Goal: Task Accomplishment & Management: Manage account settings

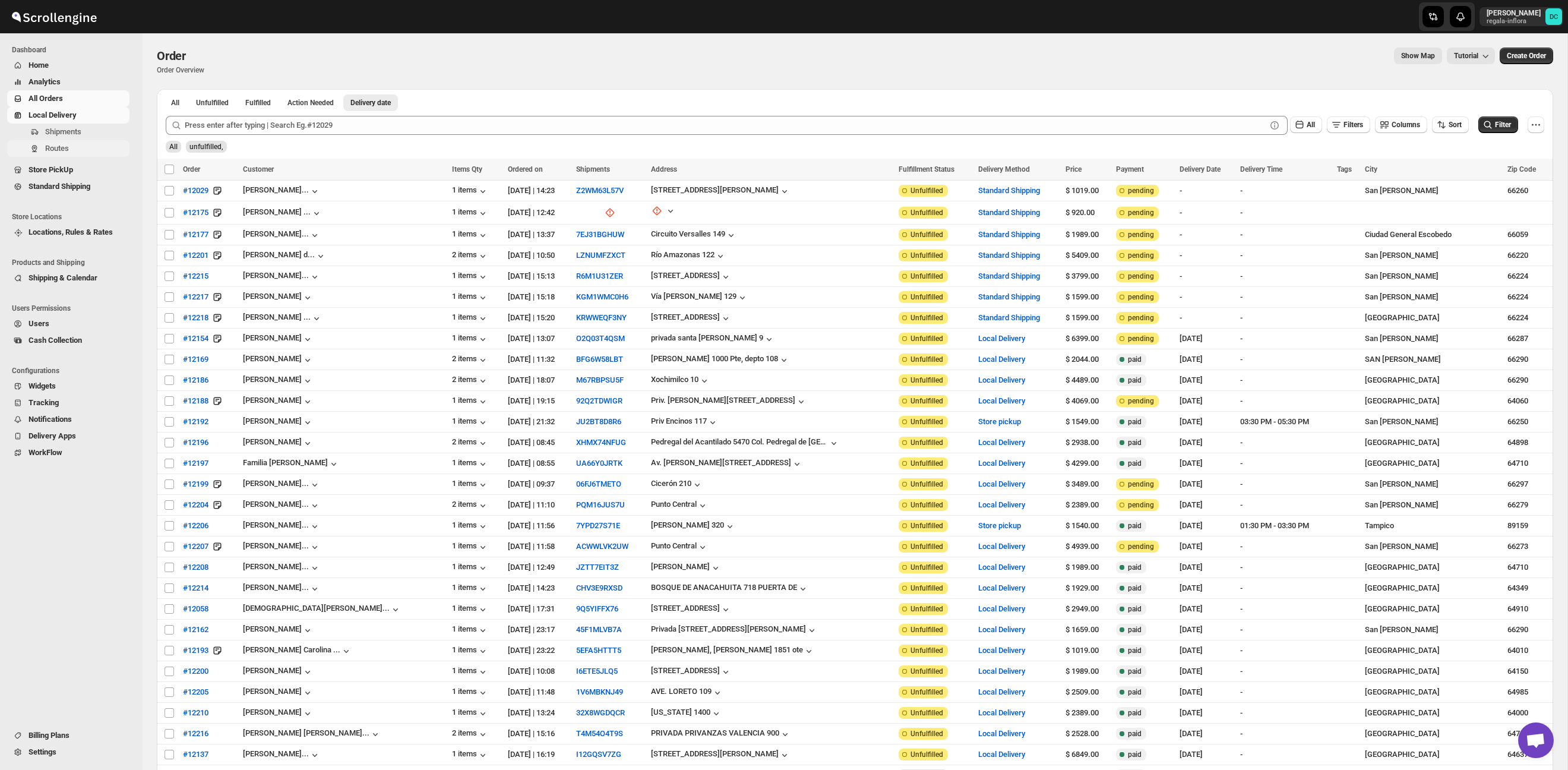
click at [84, 143] on span "Routes" at bounding box center [86, 148] width 82 height 12
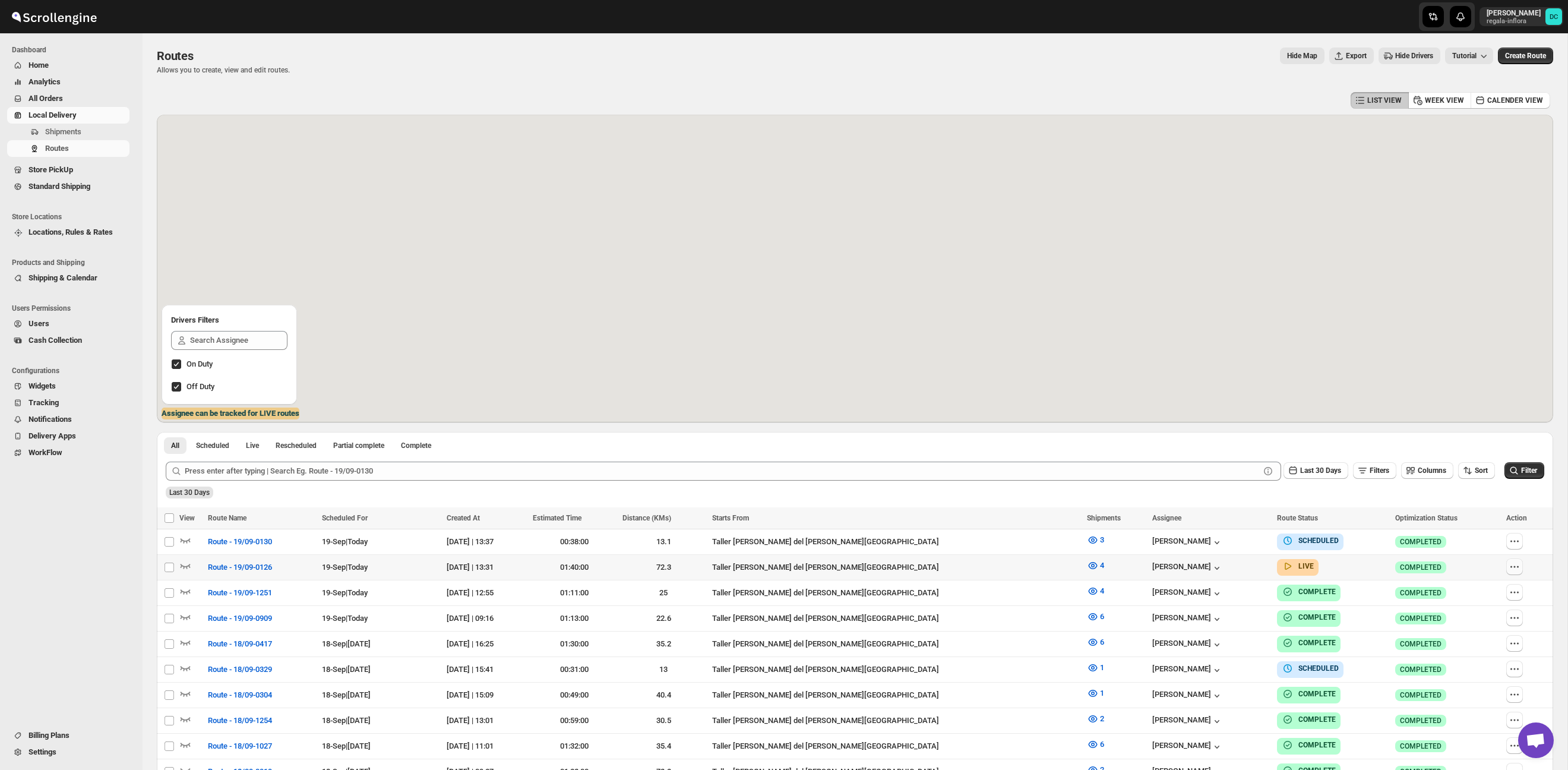
click at [1509, 565] on icon "button" at bounding box center [1514, 566] width 12 height 12
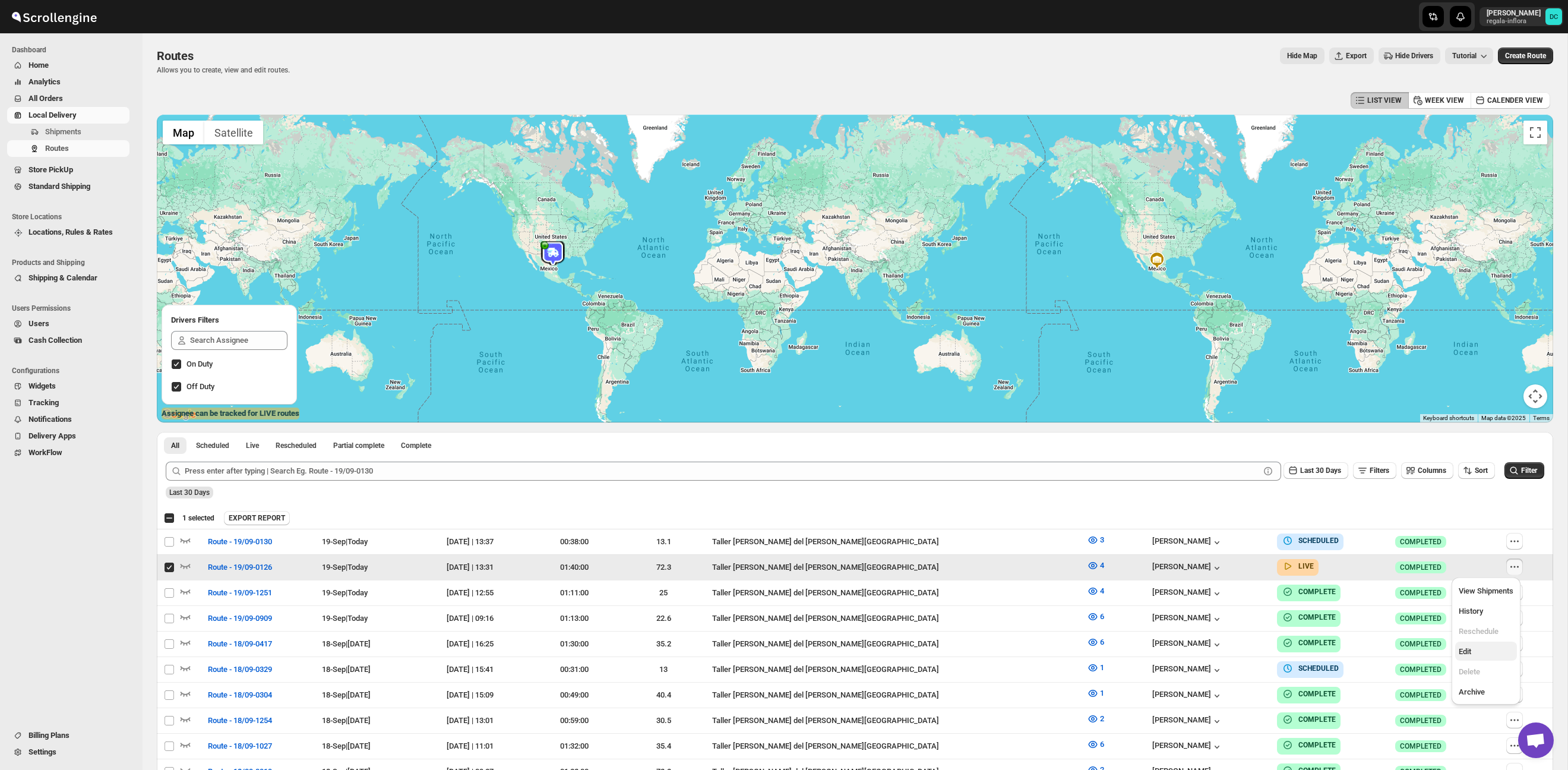
click at [1483, 654] on span "Edit" at bounding box center [1486, 651] width 54 height 12
checkbox input "false"
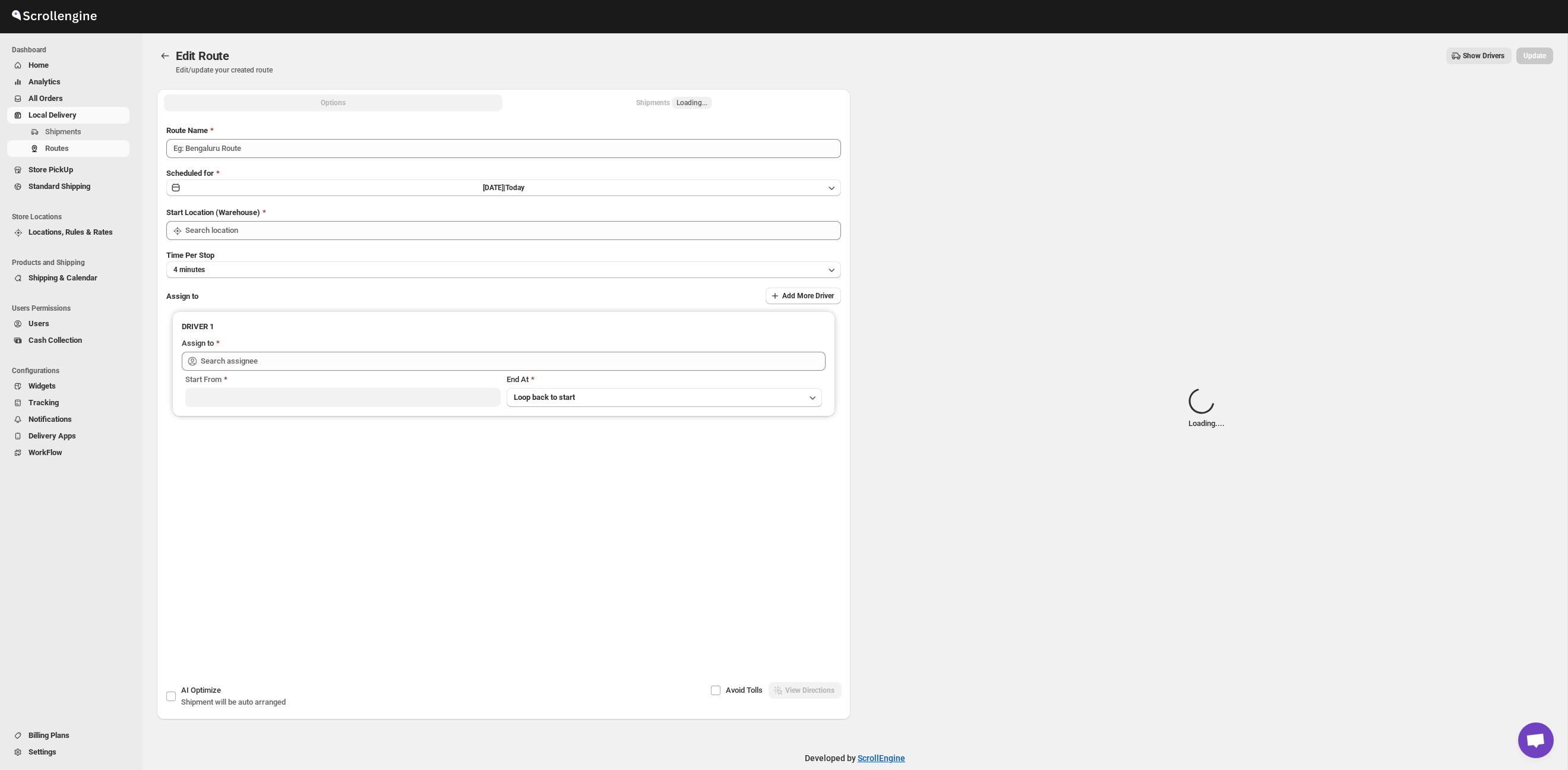
type input "Route - 19/09-0126"
type input "Taller [PERSON_NAME] del [PERSON_NAME][GEOGRAPHIC_DATA]"
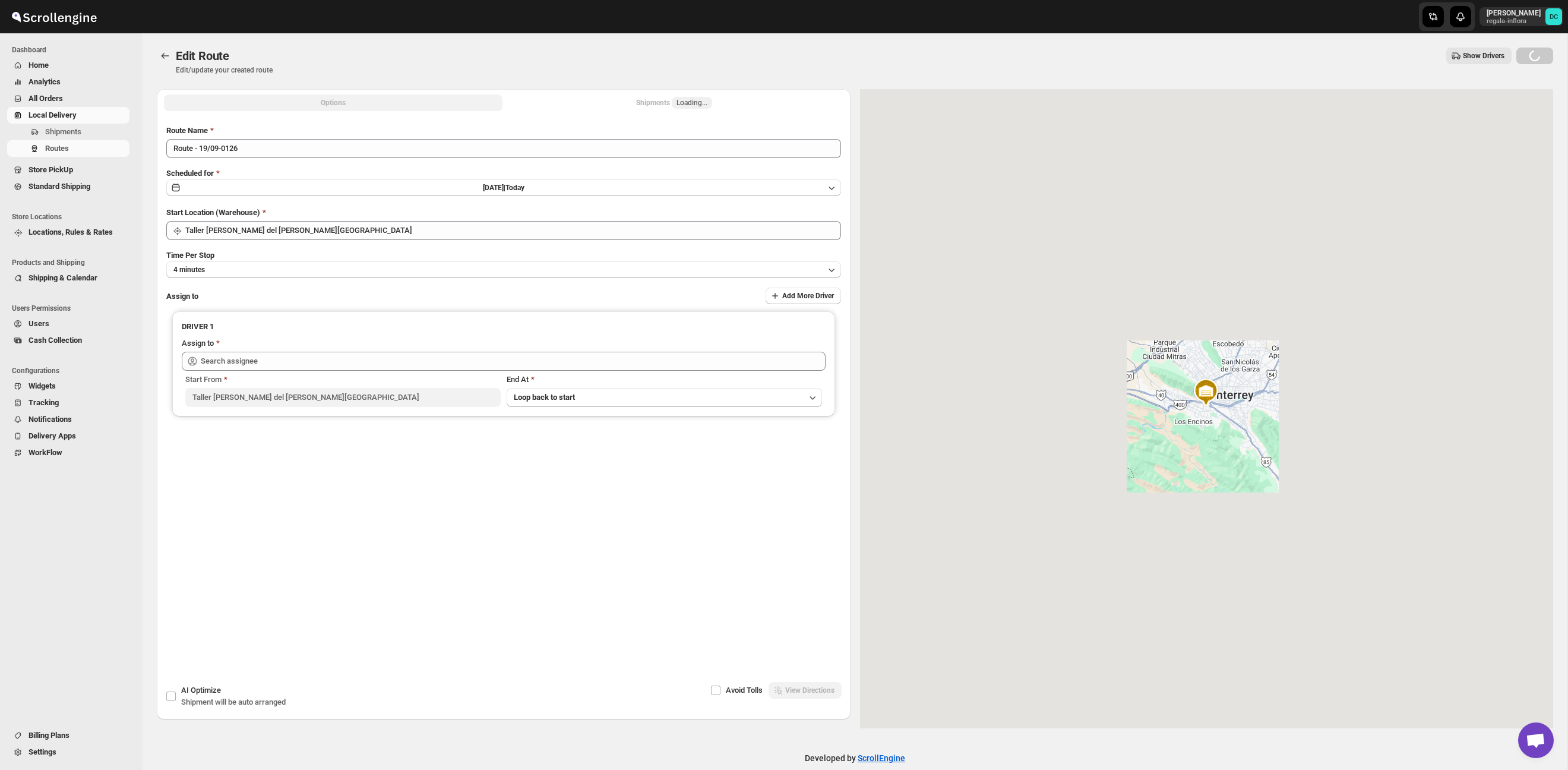
type input "[PERSON_NAME] ([EMAIL_ADDRESS][DOMAIN_NAME])"
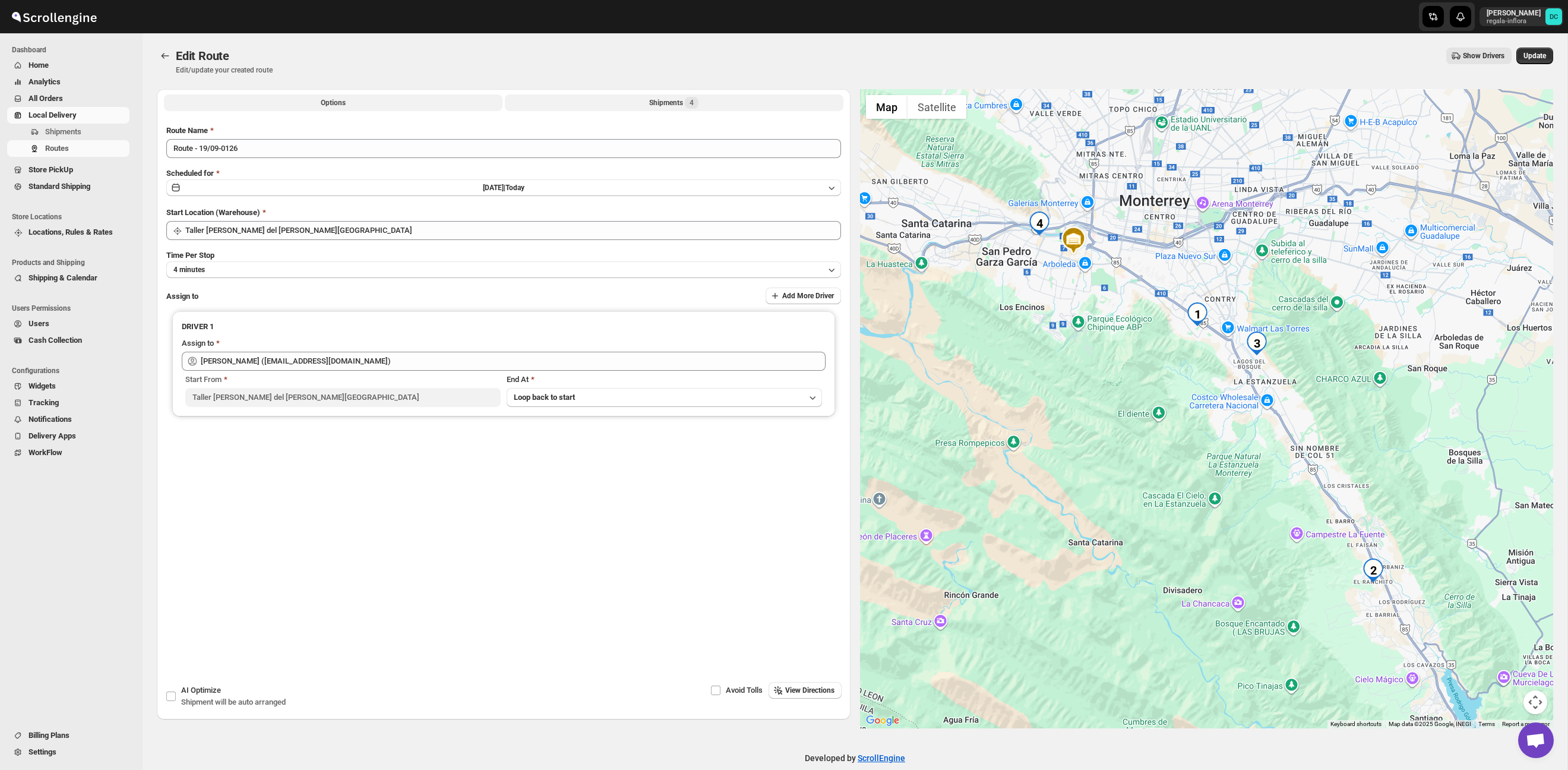
click at [716, 102] on button "Shipments 4" at bounding box center [674, 102] width 339 height 17
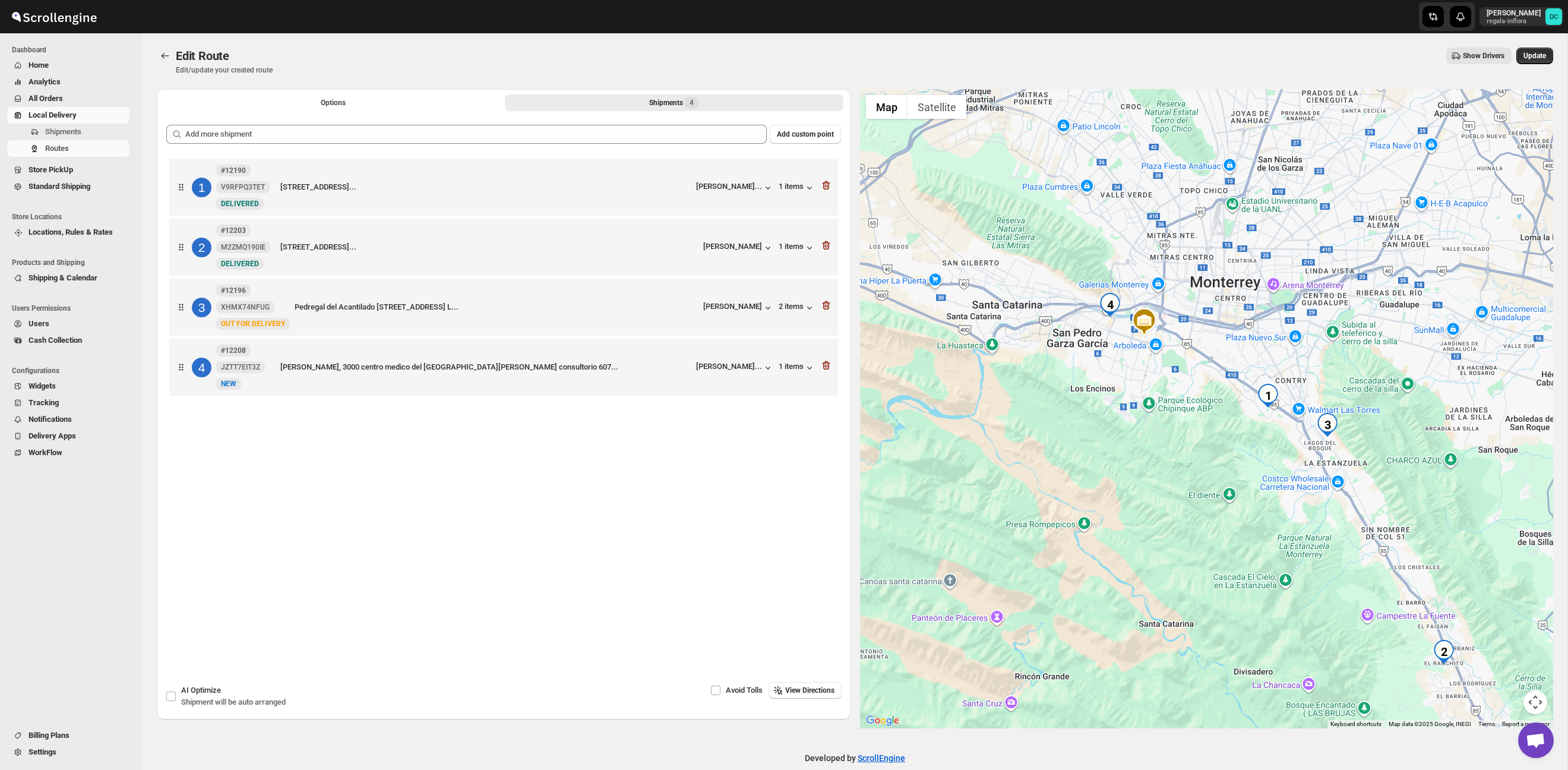
drag, startPoint x: 1296, startPoint y: 524, endPoint x: 1234, endPoint y: 448, distance: 98.1
click at [1234, 449] on div at bounding box center [1207, 409] width 694 height 639
click at [58, 99] on span "All Orders" at bounding box center [46, 98] width 35 height 9
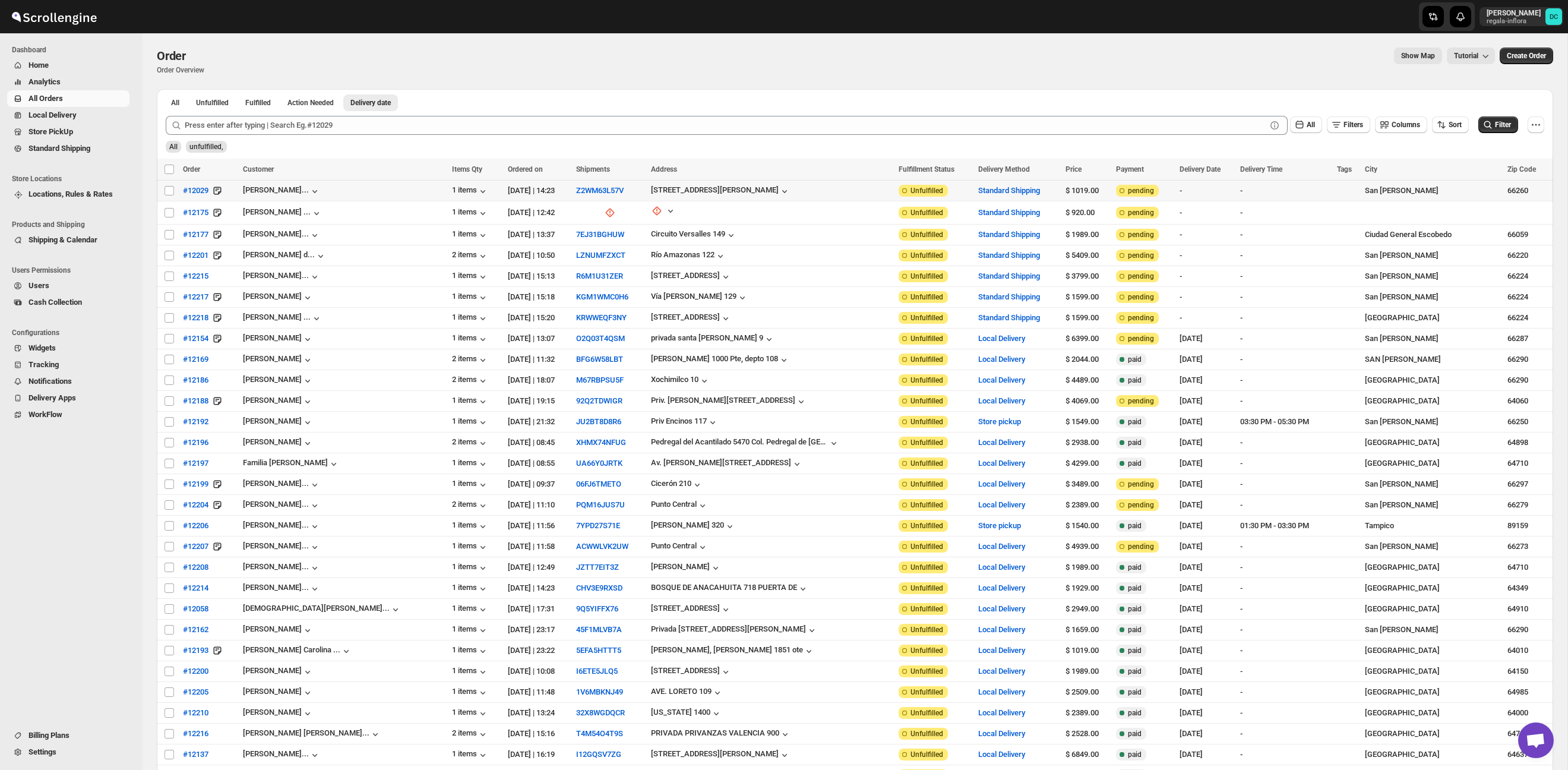
drag, startPoint x: 167, startPoint y: 193, endPoint x: 168, endPoint y: 204, distance: 11.0
click at [167, 193] on input "Select order" at bounding box center [169, 190] width 9 height 9
checkbox input "true"
click at [169, 208] on input "Select order" at bounding box center [169, 212] width 9 height 9
checkbox input "true"
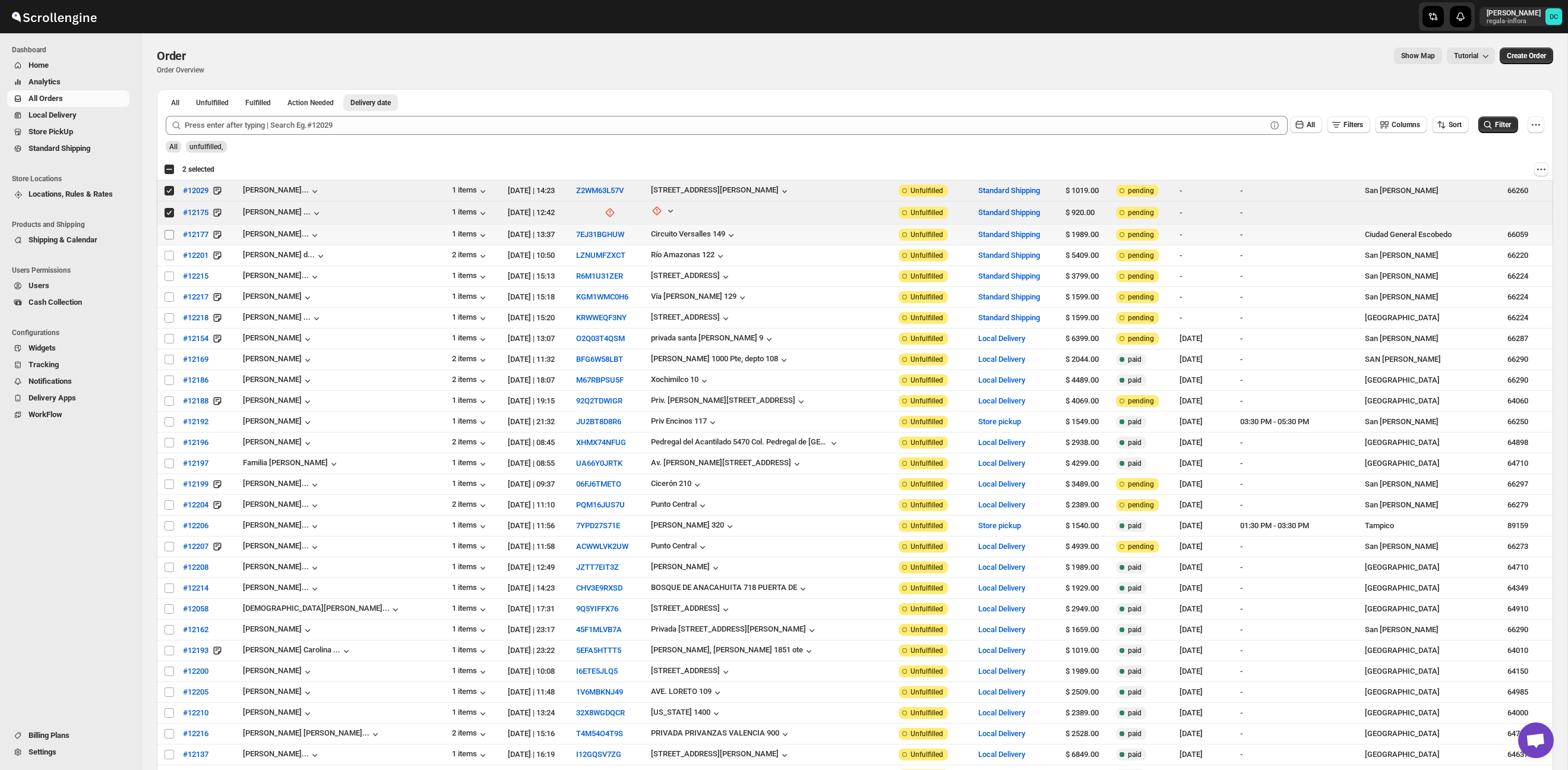
click at [167, 237] on input "Select order" at bounding box center [169, 234] width 9 height 9
checkbox input "true"
click at [169, 255] on input "Select order" at bounding box center [169, 255] width 9 height 9
checkbox input "true"
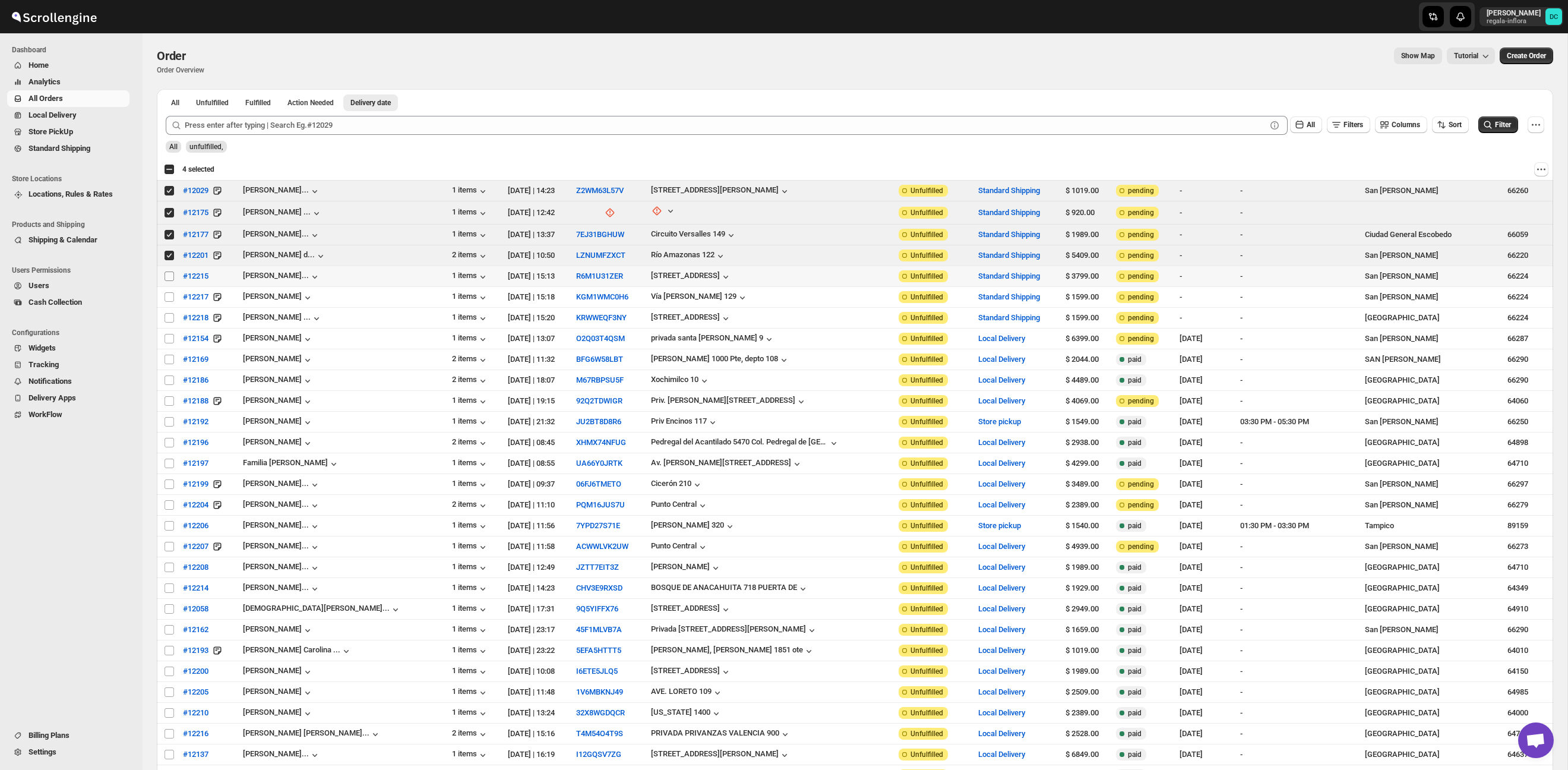
click at [167, 276] on input "Select order" at bounding box center [169, 276] width 9 height 9
checkbox input "true"
drag, startPoint x: 170, startPoint y: 298, endPoint x: 201, endPoint y: 286, distance: 33.2
click at [170, 298] on input "Select order" at bounding box center [169, 297] width 9 height 9
checkbox input "true"
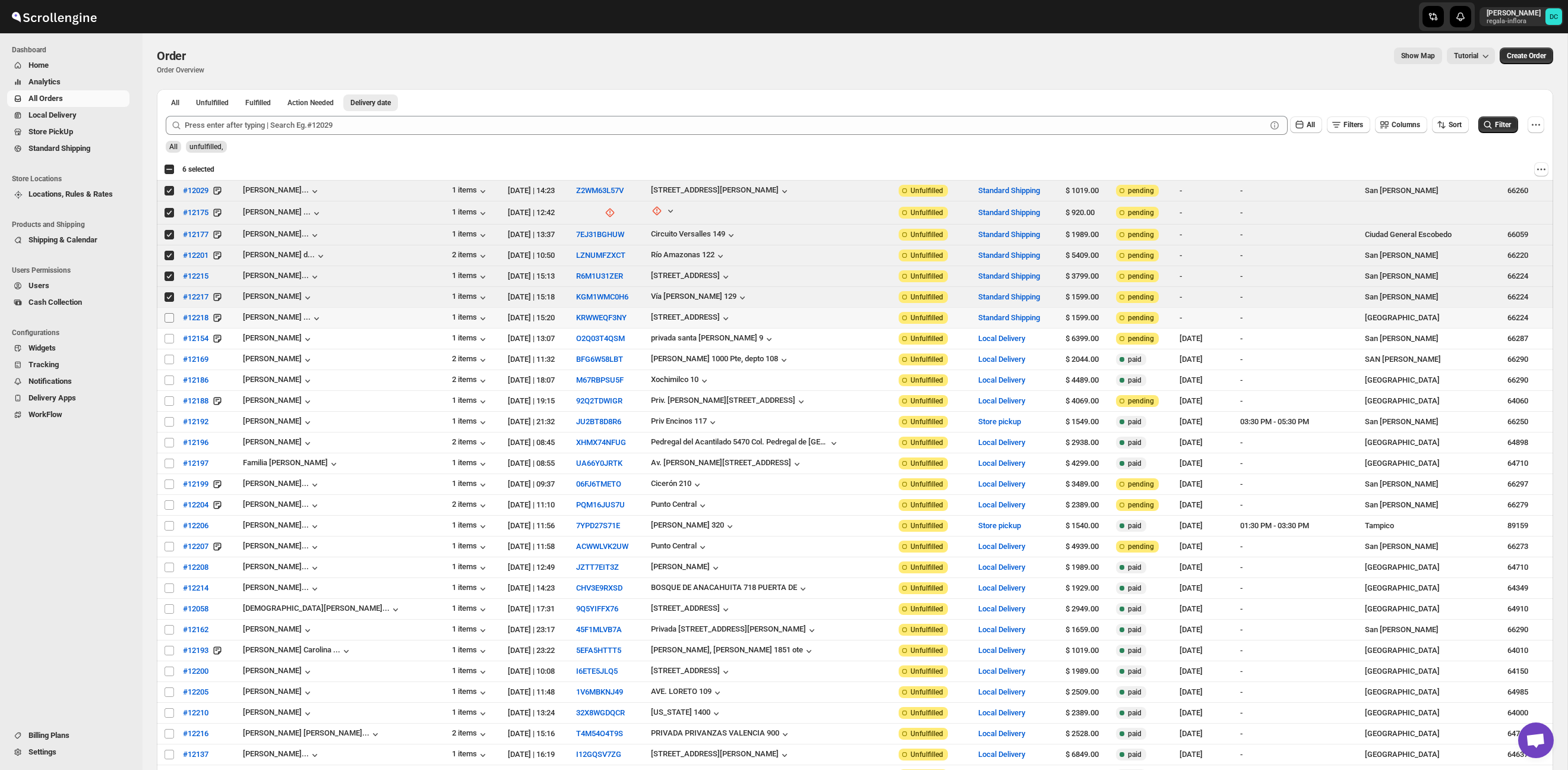
click at [170, 318] on input "Select order" at bounding box center [169, 317] width 9 height 9
checkbox input "true"
click at [168, 340] on input "Select order" at bounding box center [169, 338] width 9 height 9
checkbox input "true"
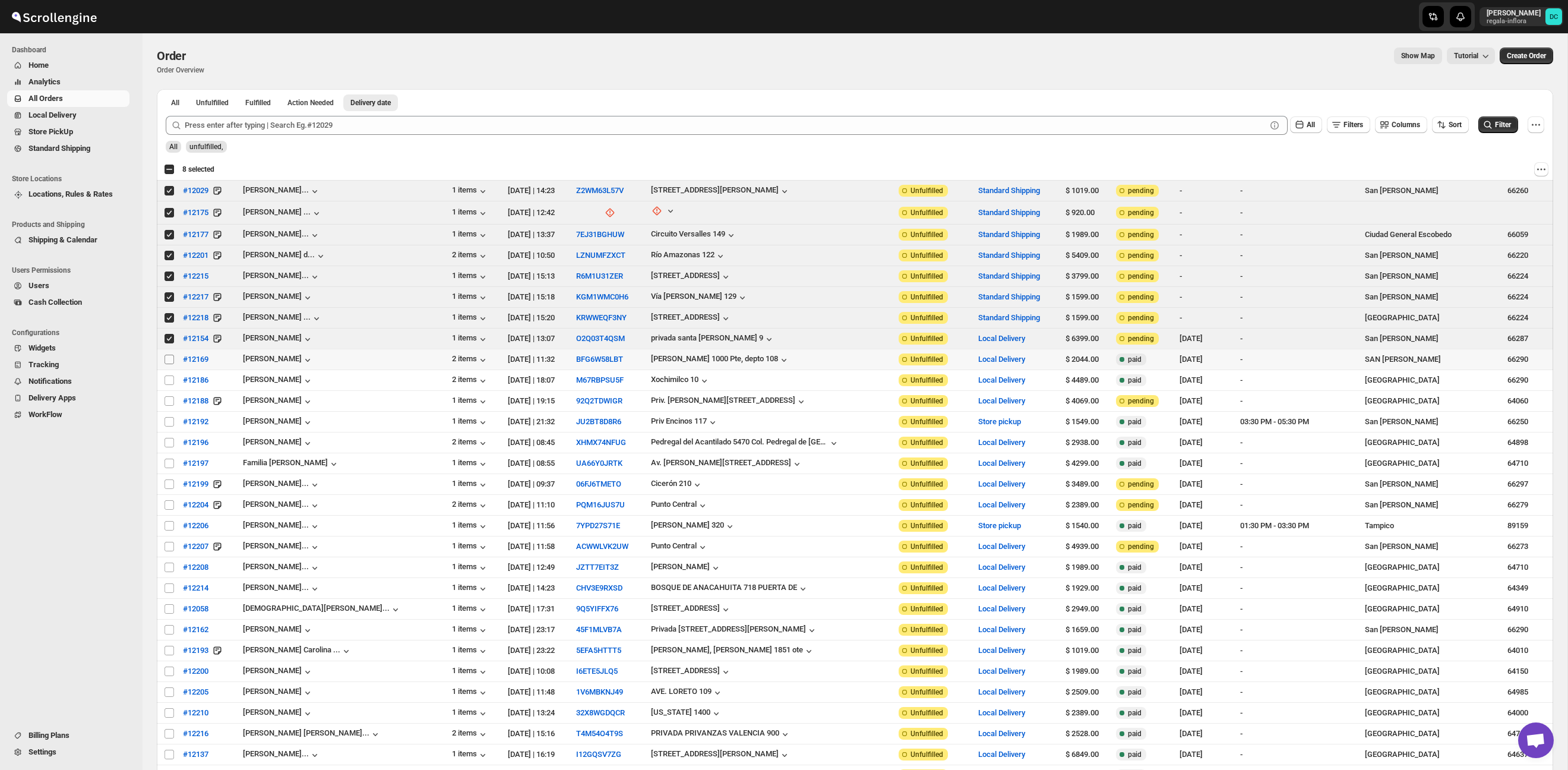
click at [173, 358] on input "Select order" at bounding box center [169, 359] width 9 height 9
checkbox input "true"
click at [167, 379] on input "Select order" at bounding box center [169, 380] width 9 height 9
checkbox input "true"
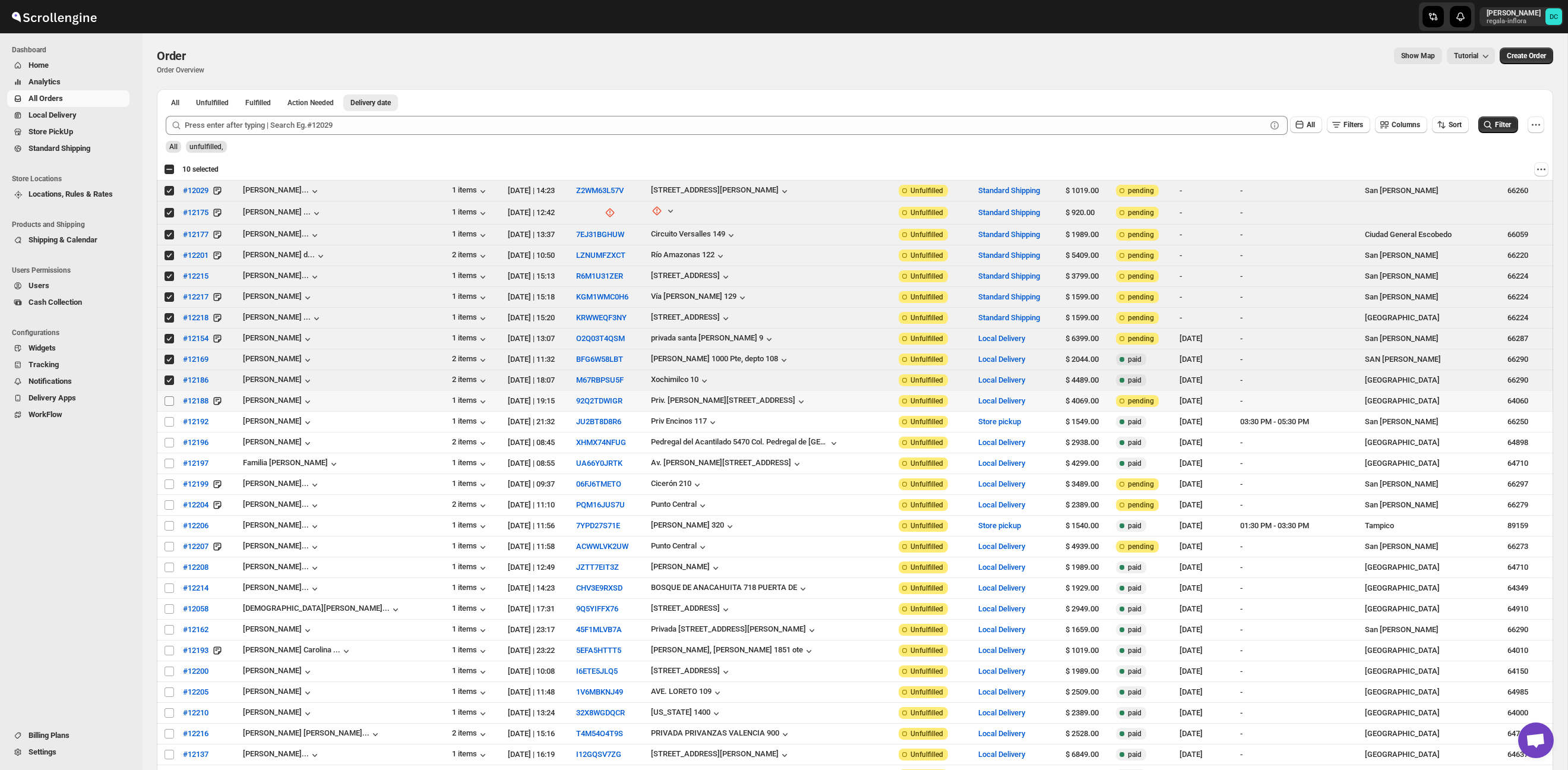
click at [170, 400] on input "Select order" at bounding box center [169, 401] width 9 height 9
checkbox input "true"
click at [170, 423] on input "Select order" at bounding box center [169, 421] width 9 height 9
checkbox input "true"
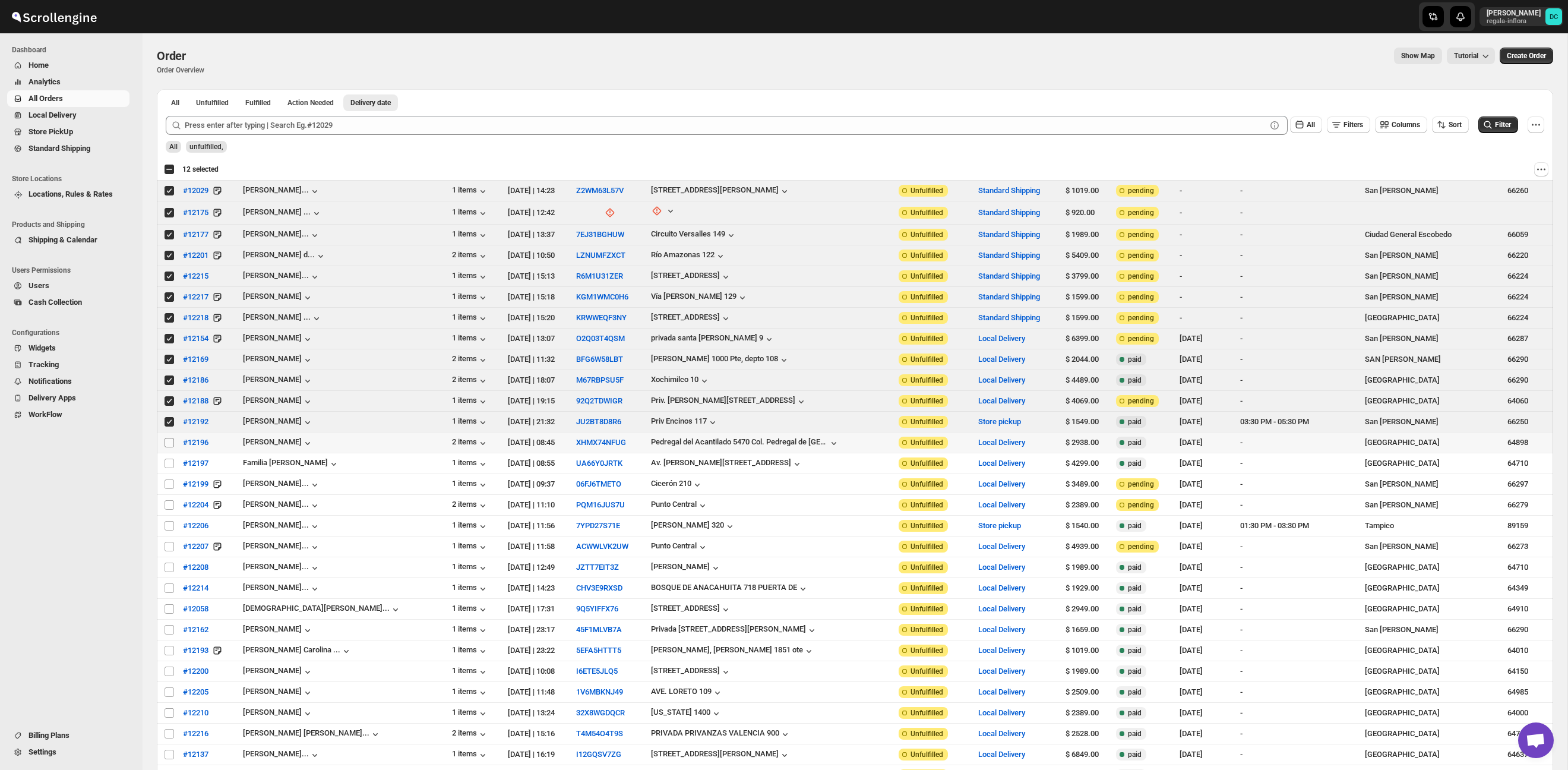
click at [169, 443] on input "Select order" at bounding box center [169, 442] width 9 height 9
checkbox input "true"
click at [170, 464] on input "Select order" at bounding box center [169, 463] width 9 height 9
checkbox input "true"
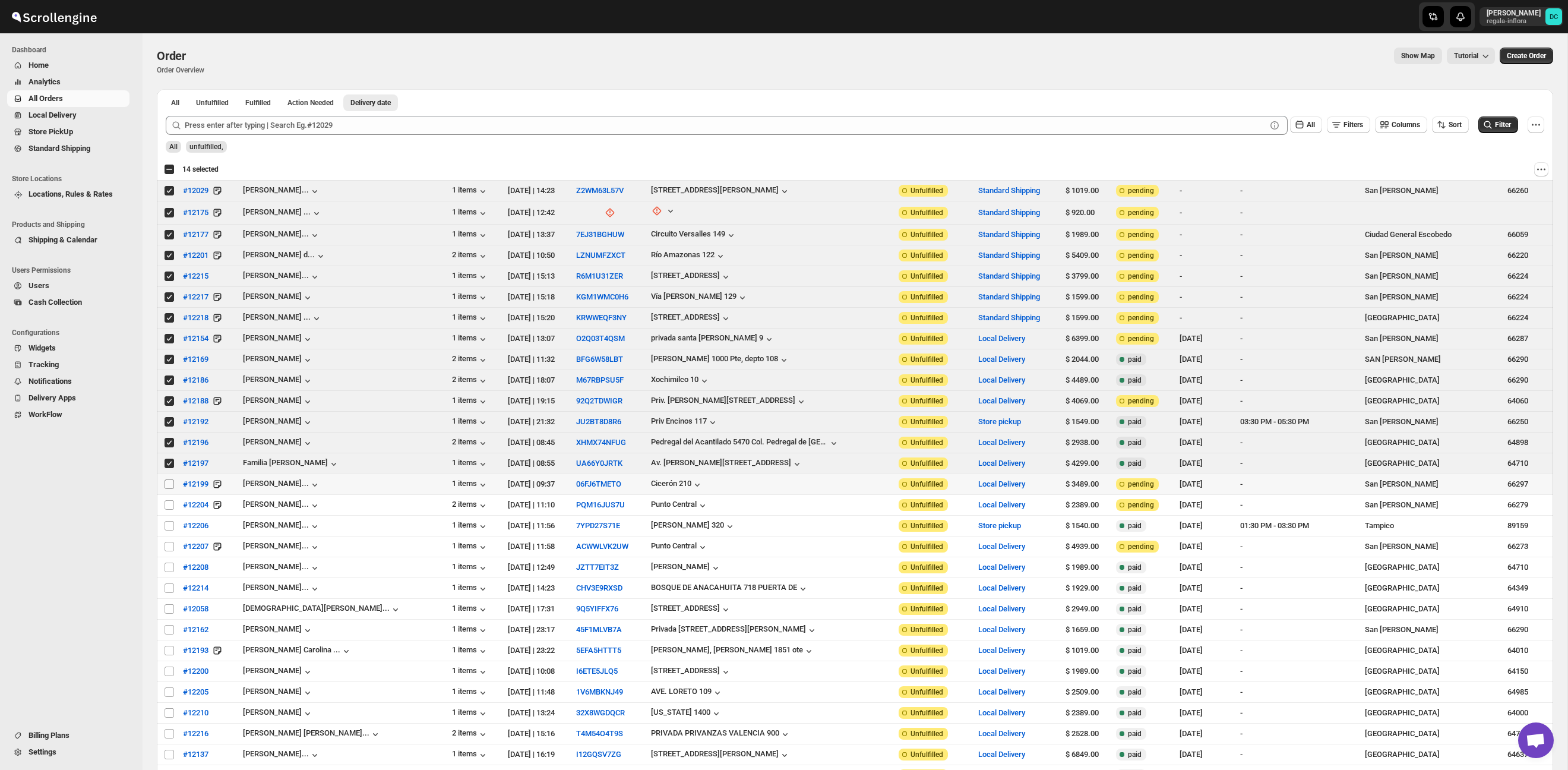
click at [169, 485] on input "Select order" at bounding box center [169, 484] width 9 height 9
checkbox input "true"
click at [167, 505] on input "Select order" at bounding box center [169, 504] width 9 height 9
checkbox input "true"
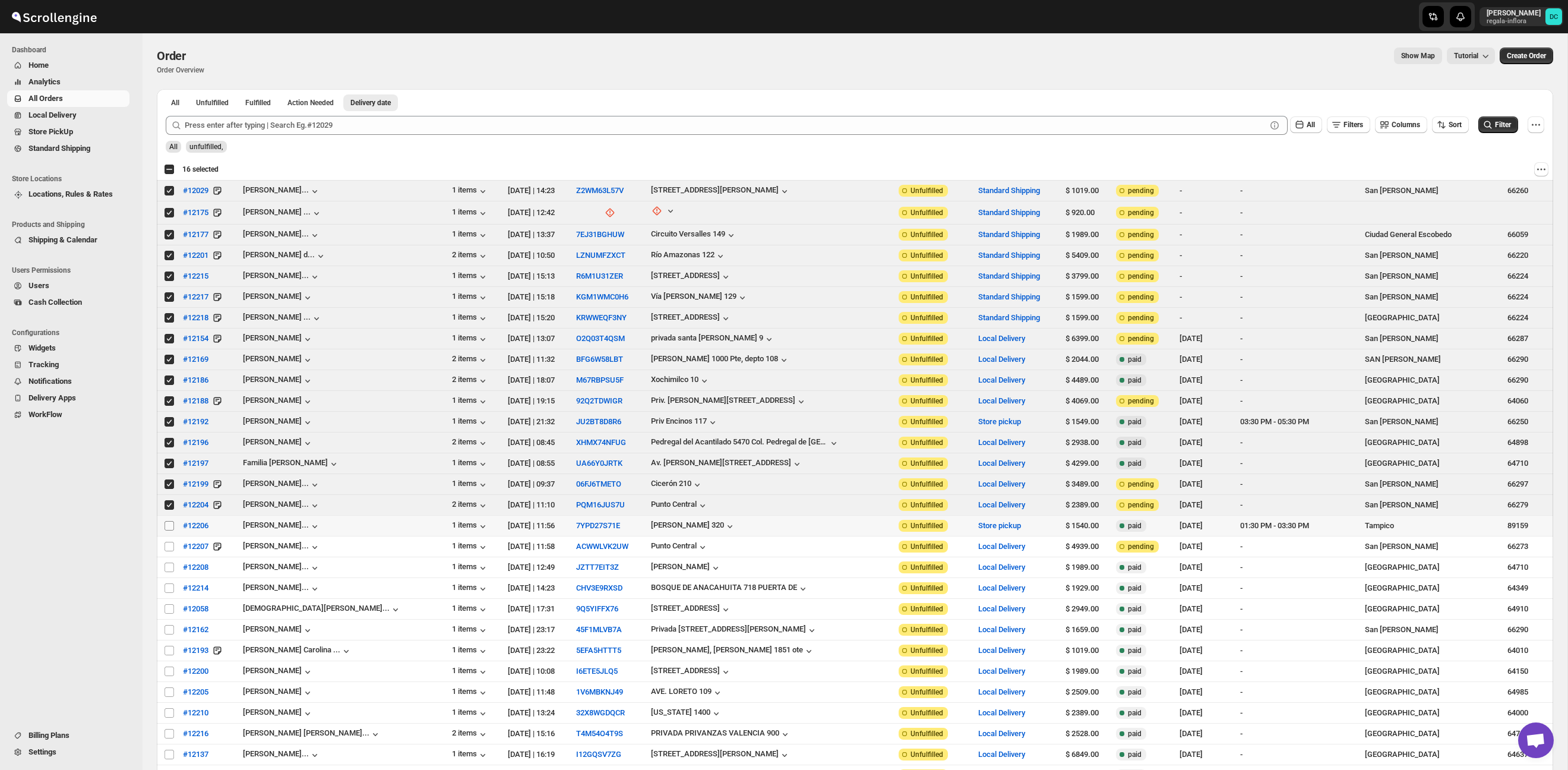
click at [170, 526] on input "Select order" at bounding box center [169, 525] width 9 height 9
checkbox input "true"
click at [168, 546] on input "Select order" at bounding box center [169, 546] width 9 height 9
checkbox input "true"
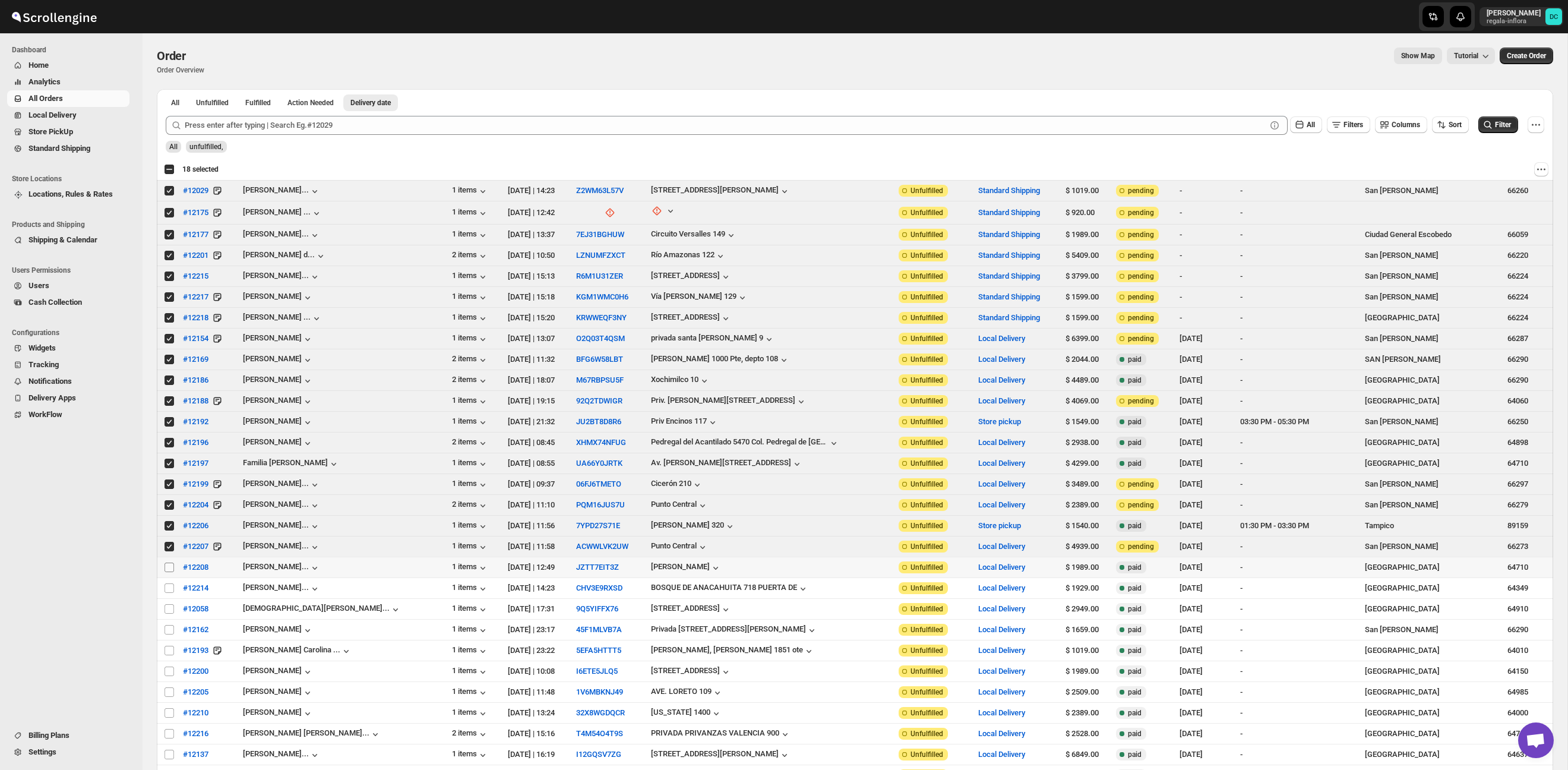
click at [170, 570] on input "Select order" at bounding box center [169, 567] width 9 height 9
checkbox input "true"
click at [169, 590] on input "Select order" at bounding box center [169, 588] width 9 height 9
checkbox input "true"
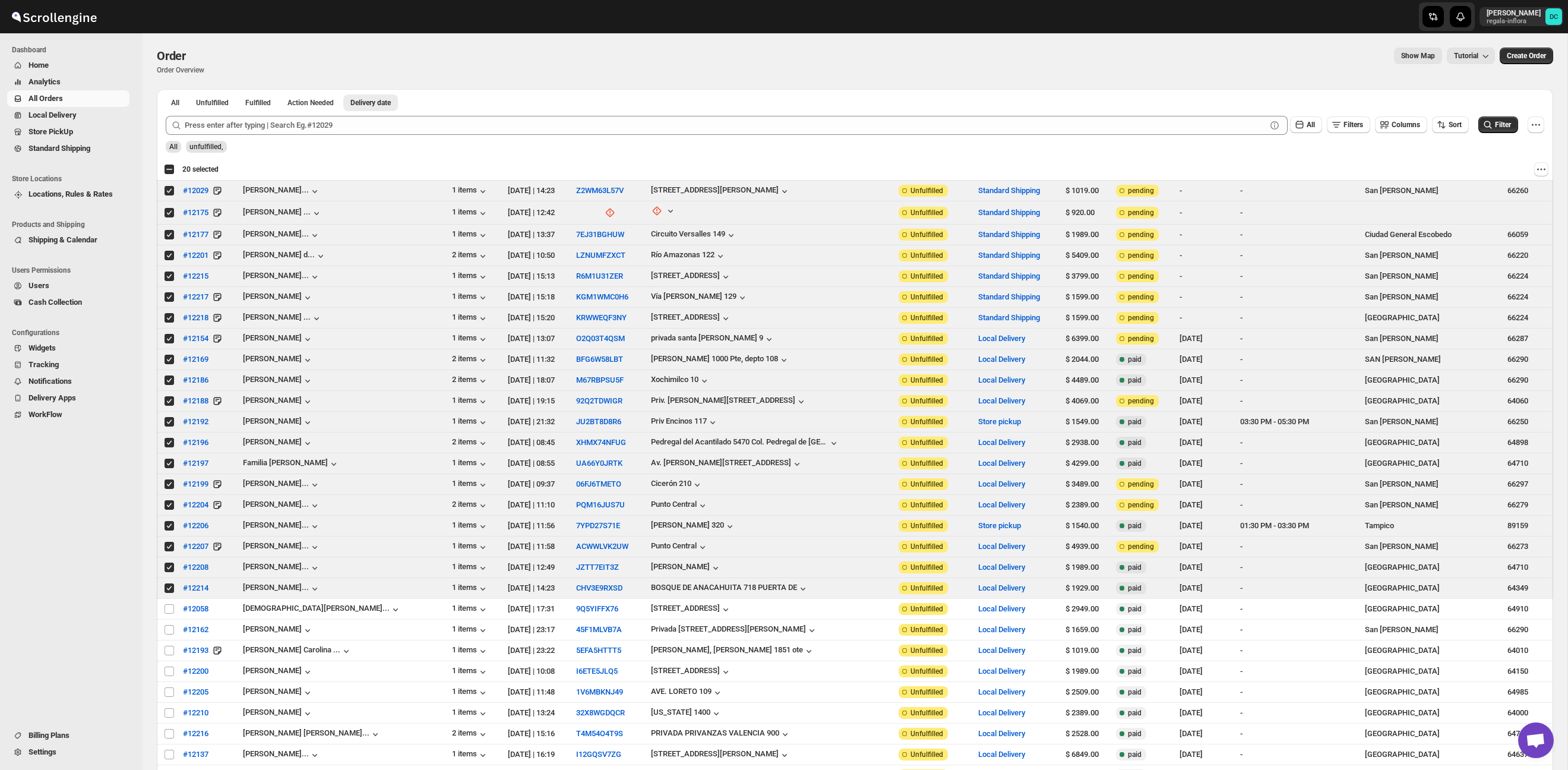
click at [170, 170] on div "Select all 38 orders 20 selected" at bounding box center [191, 169] width 54 height 11
checkbox input "true"
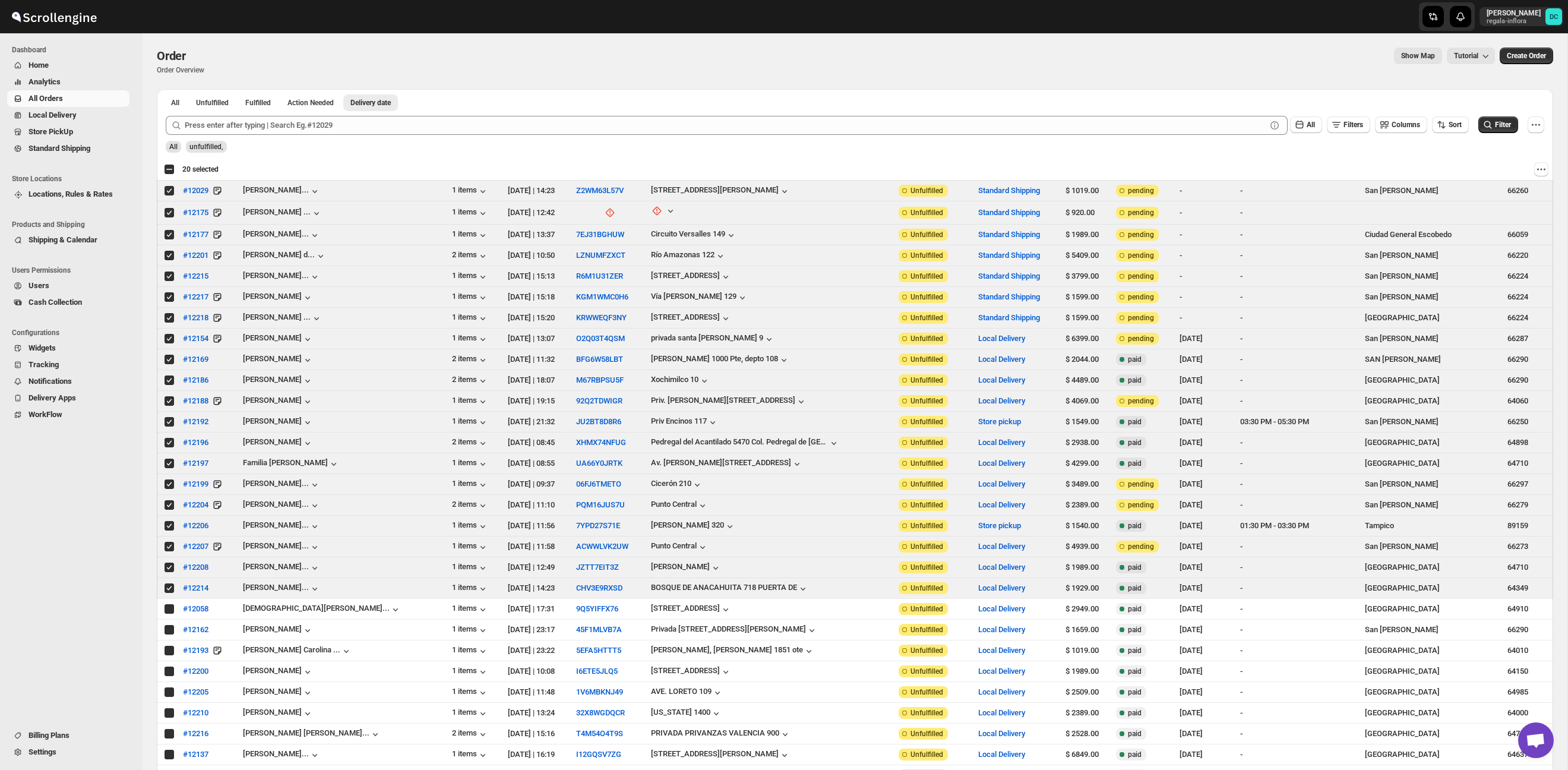
checkbox input "true"
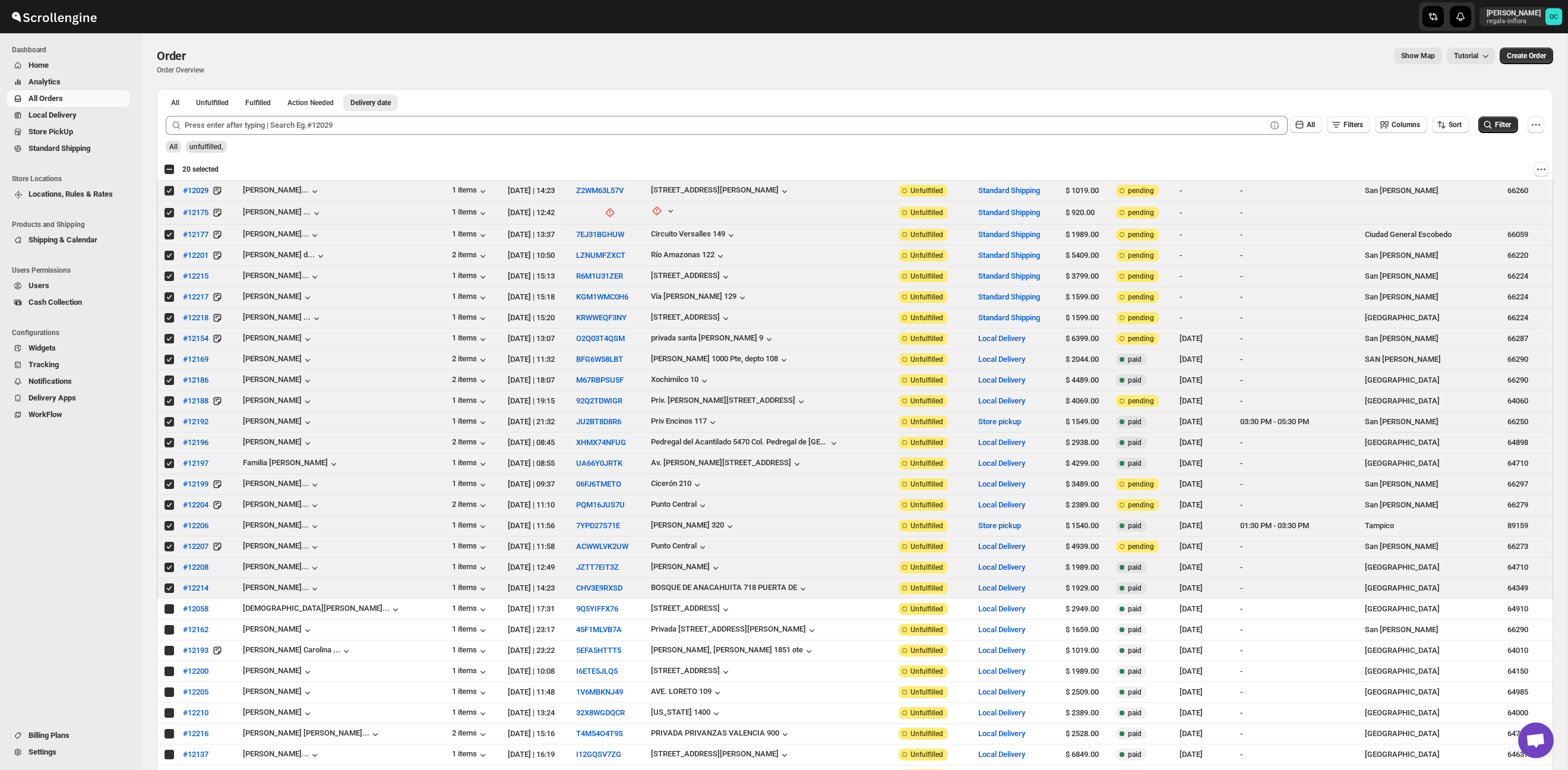
checkbox input "true"
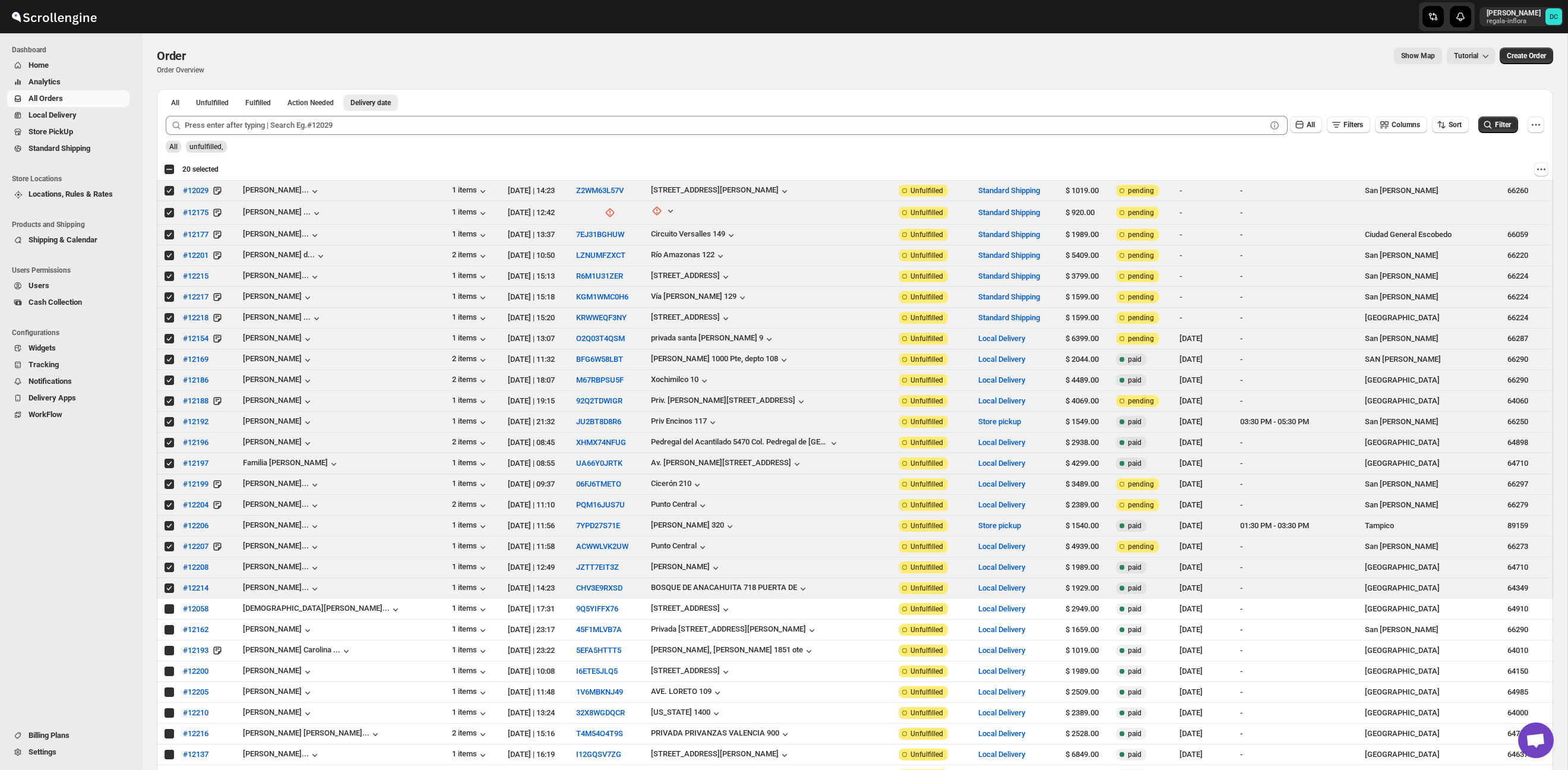
checkbox input "true"
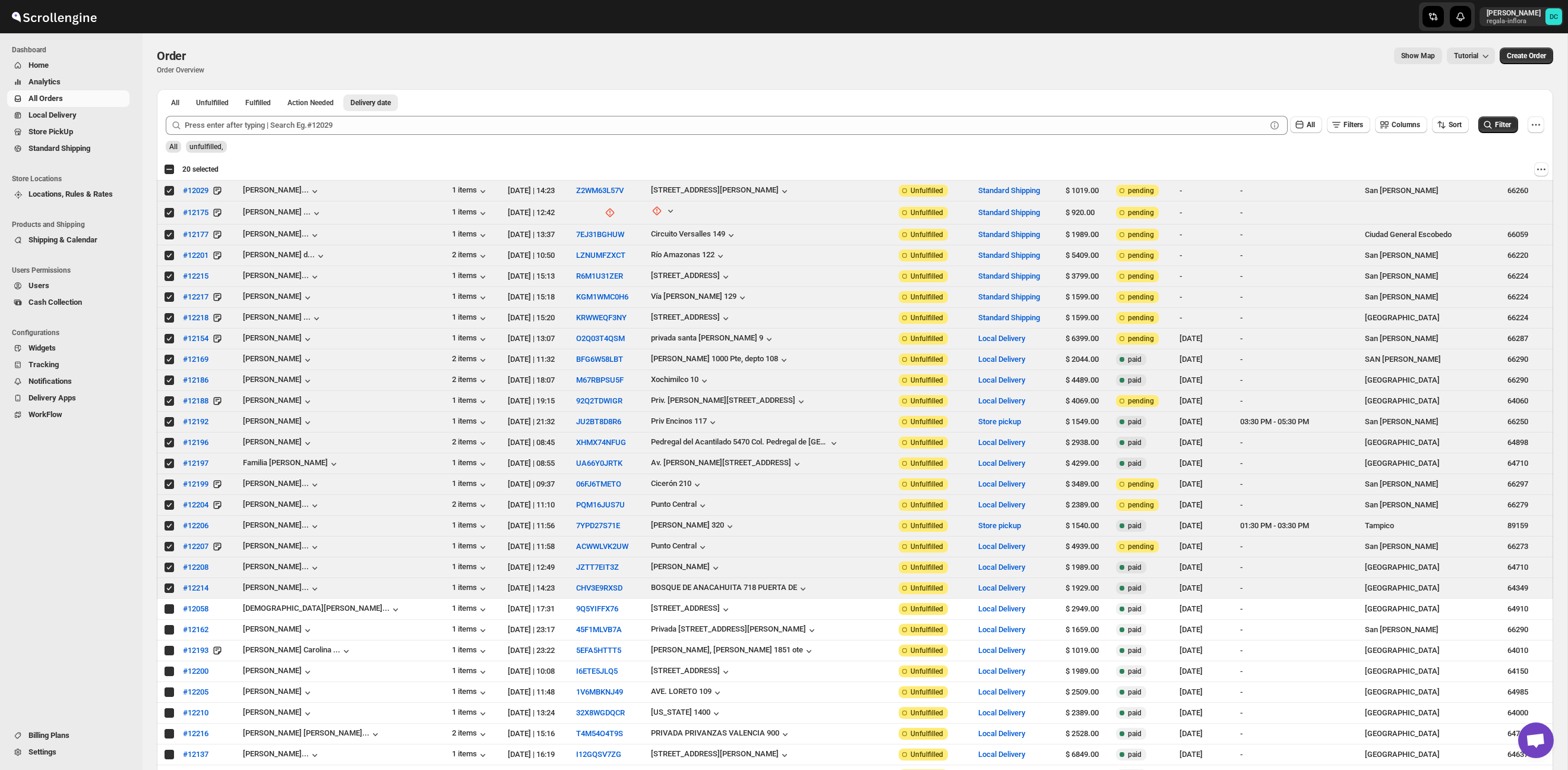
checkbox input "true"
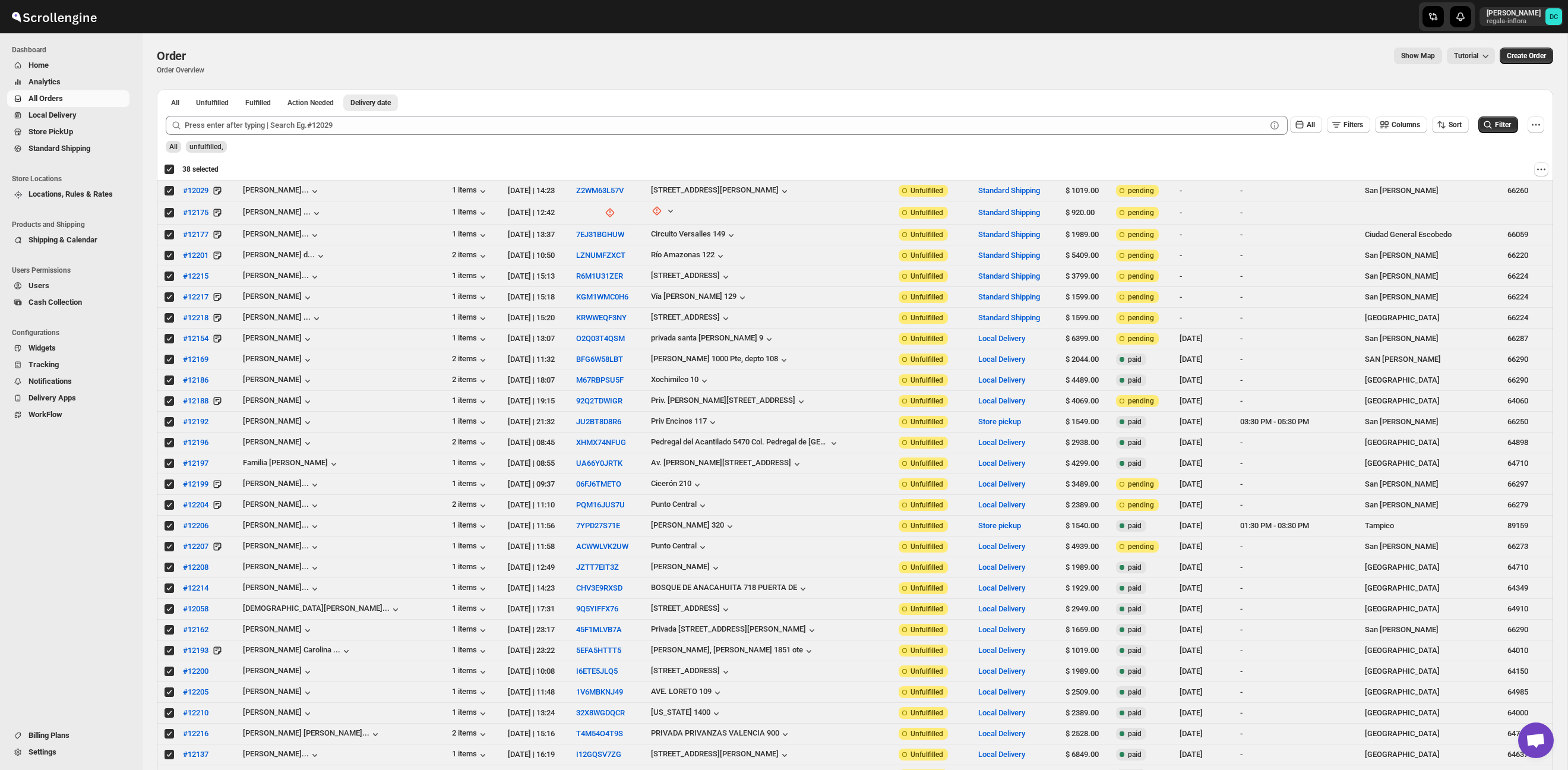
click at [170, 170] on div "Deselect all 38 orders 38 selected" at bounding box center [191, 169] width 54 height 11
checkbox input "false"
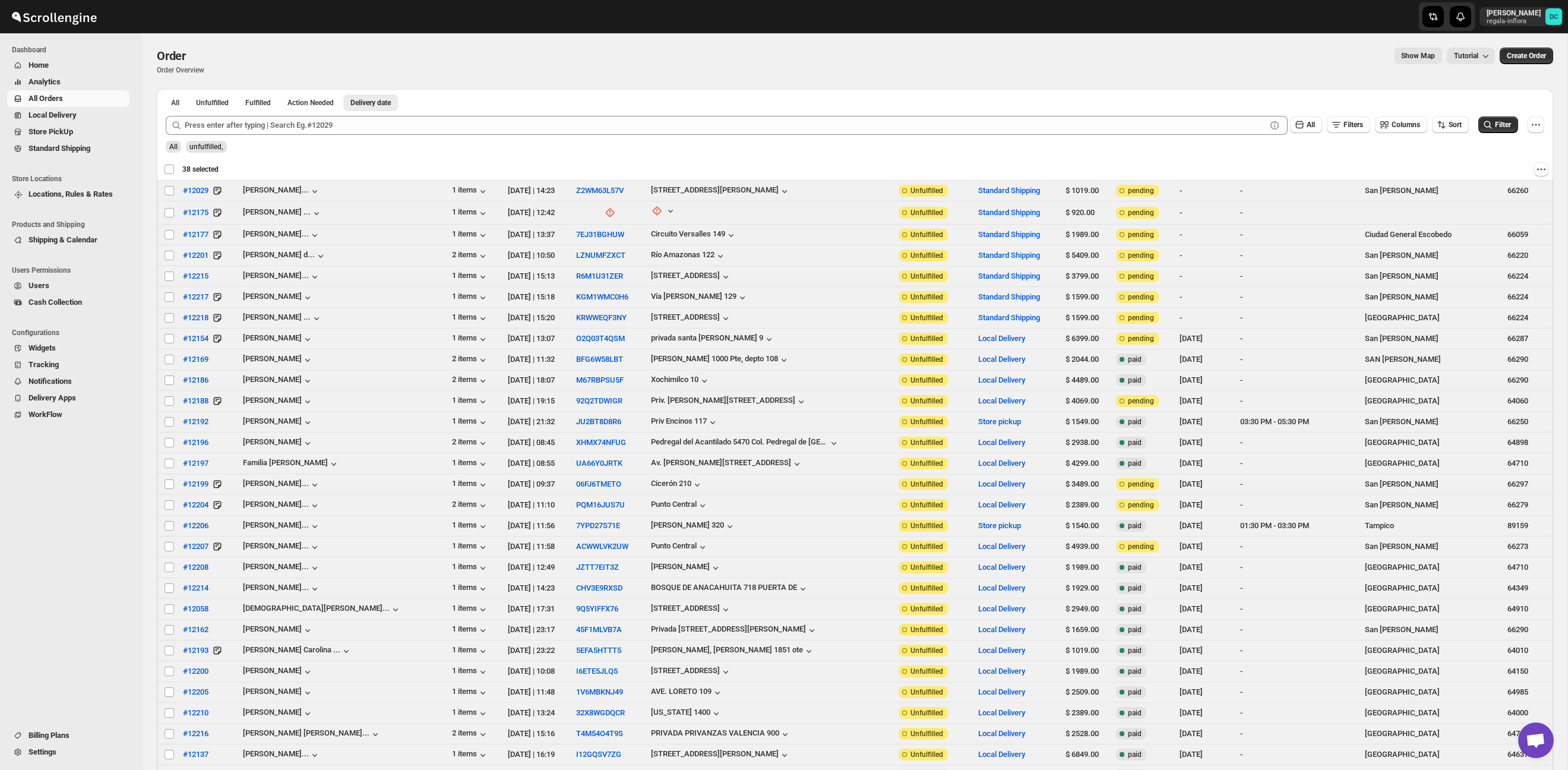
checkbox input "false"
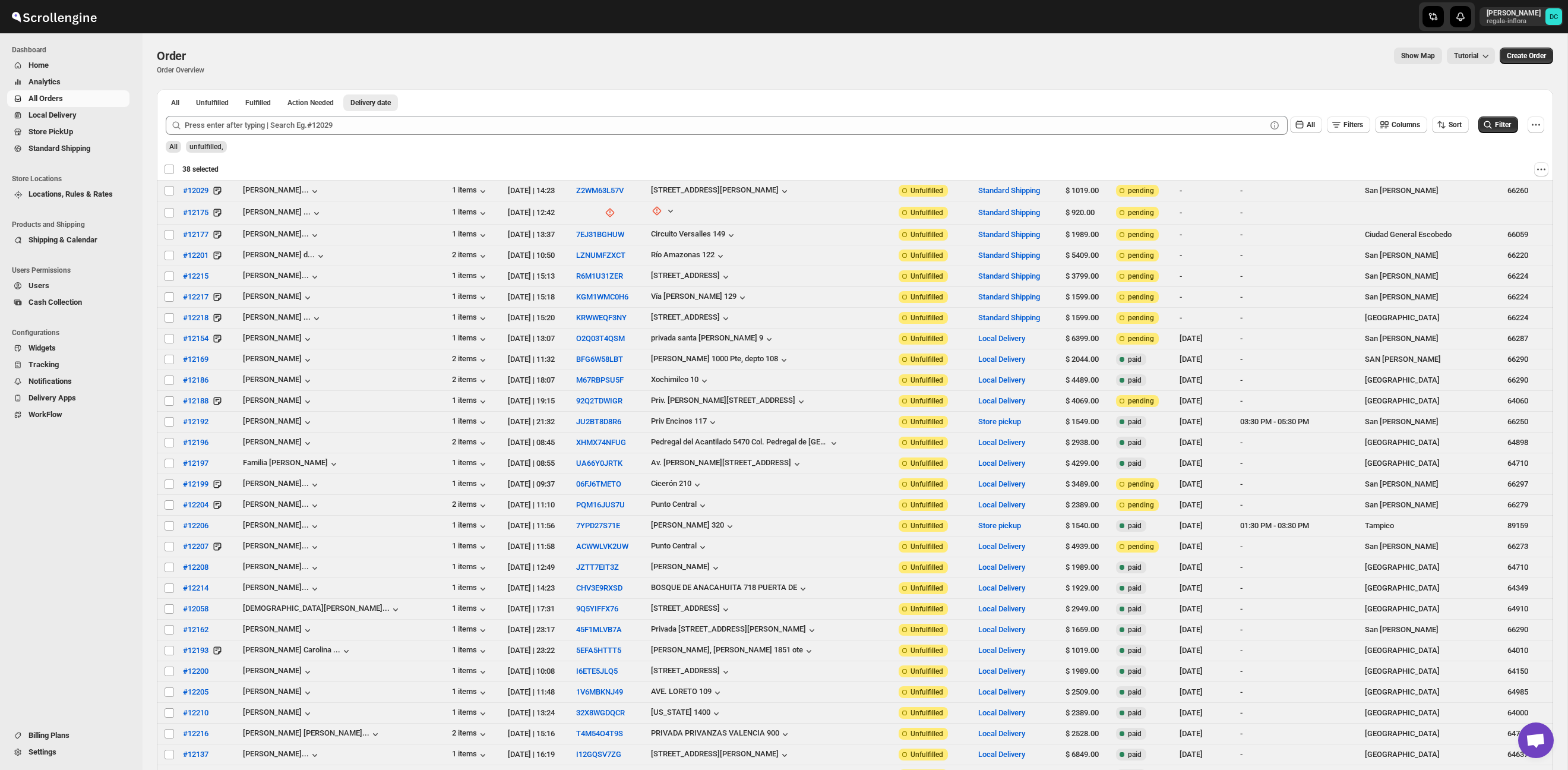
checkbox input "false"
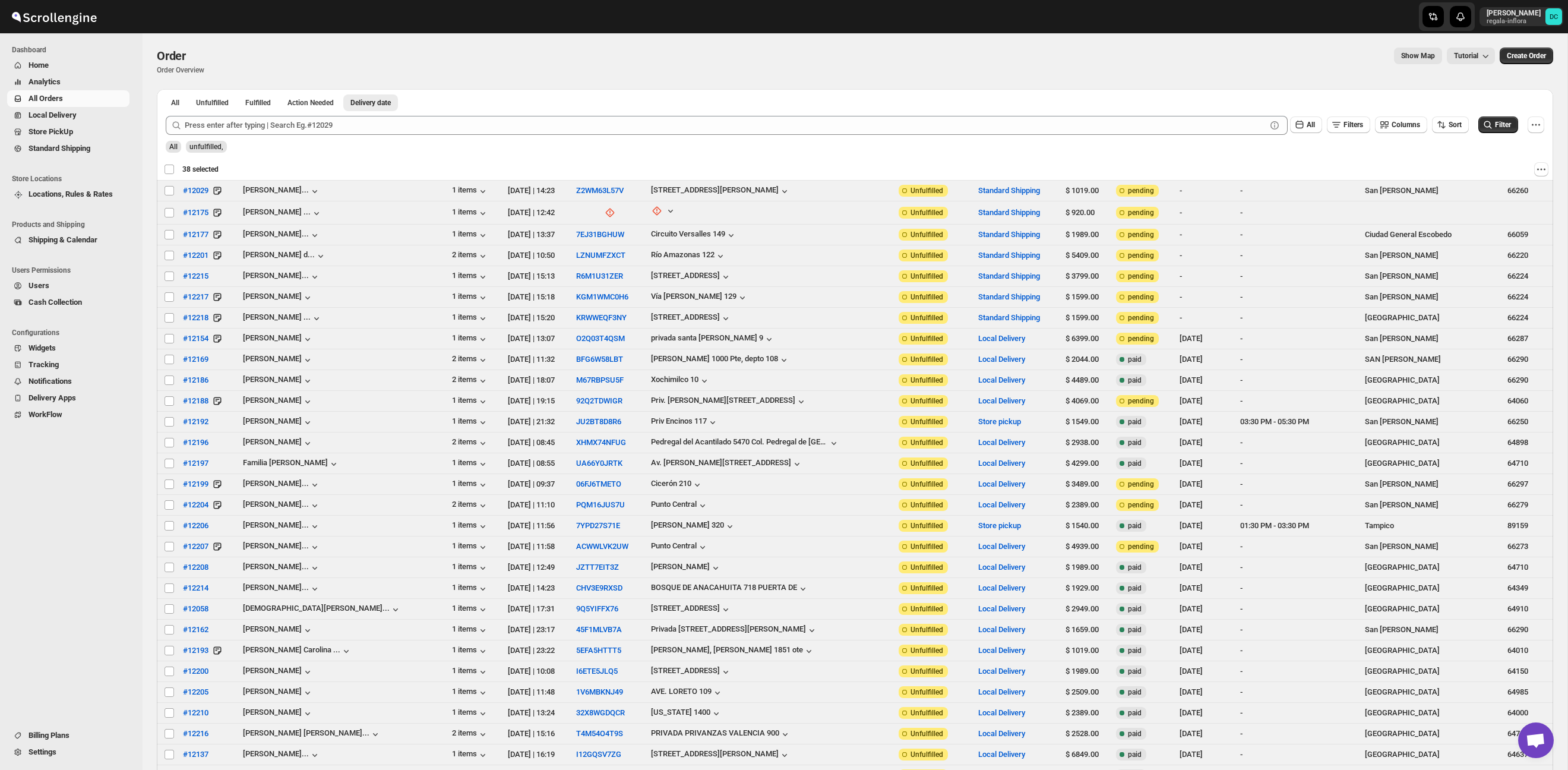
checkbox input "false"
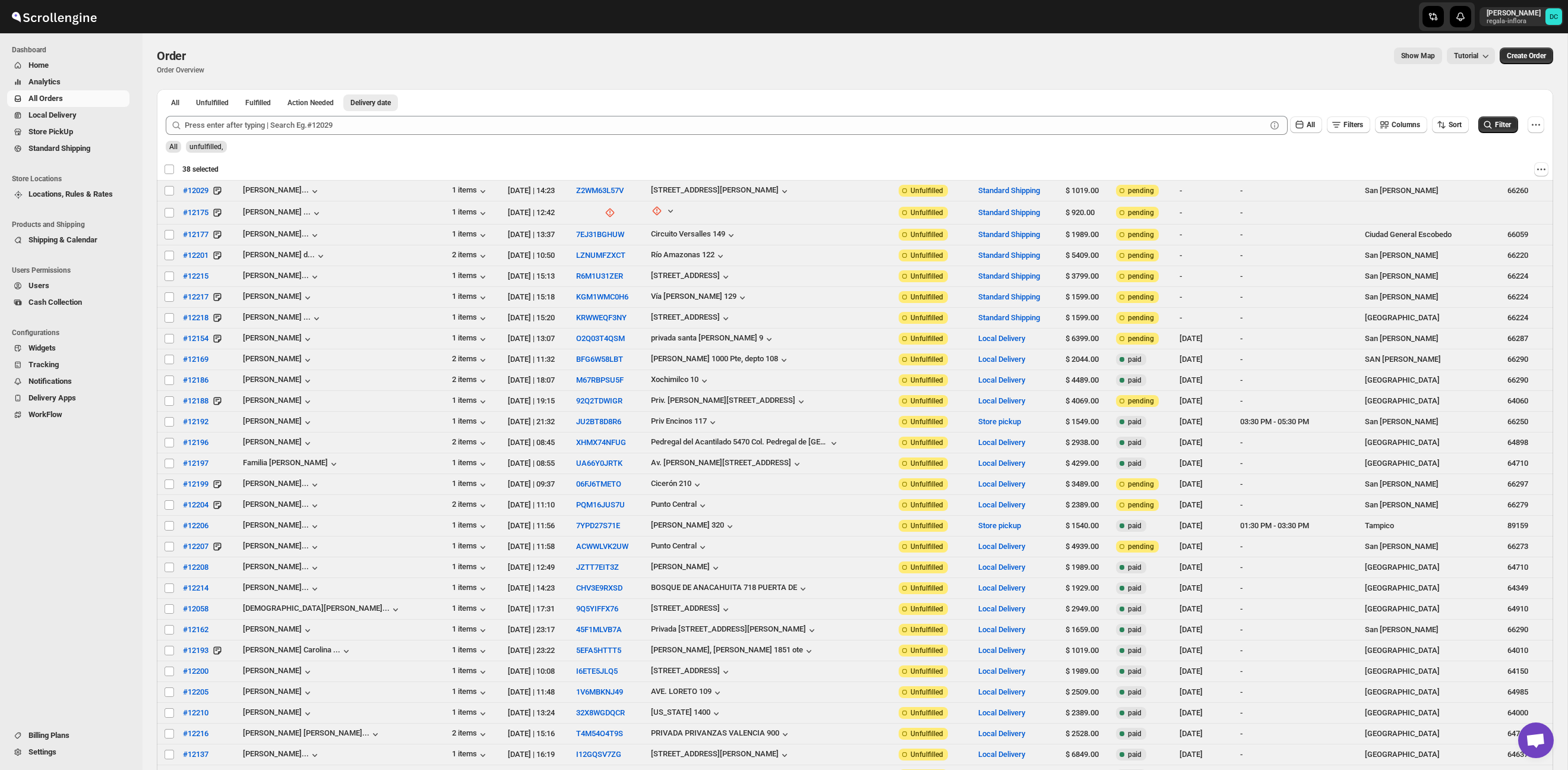
checkbox input "false"
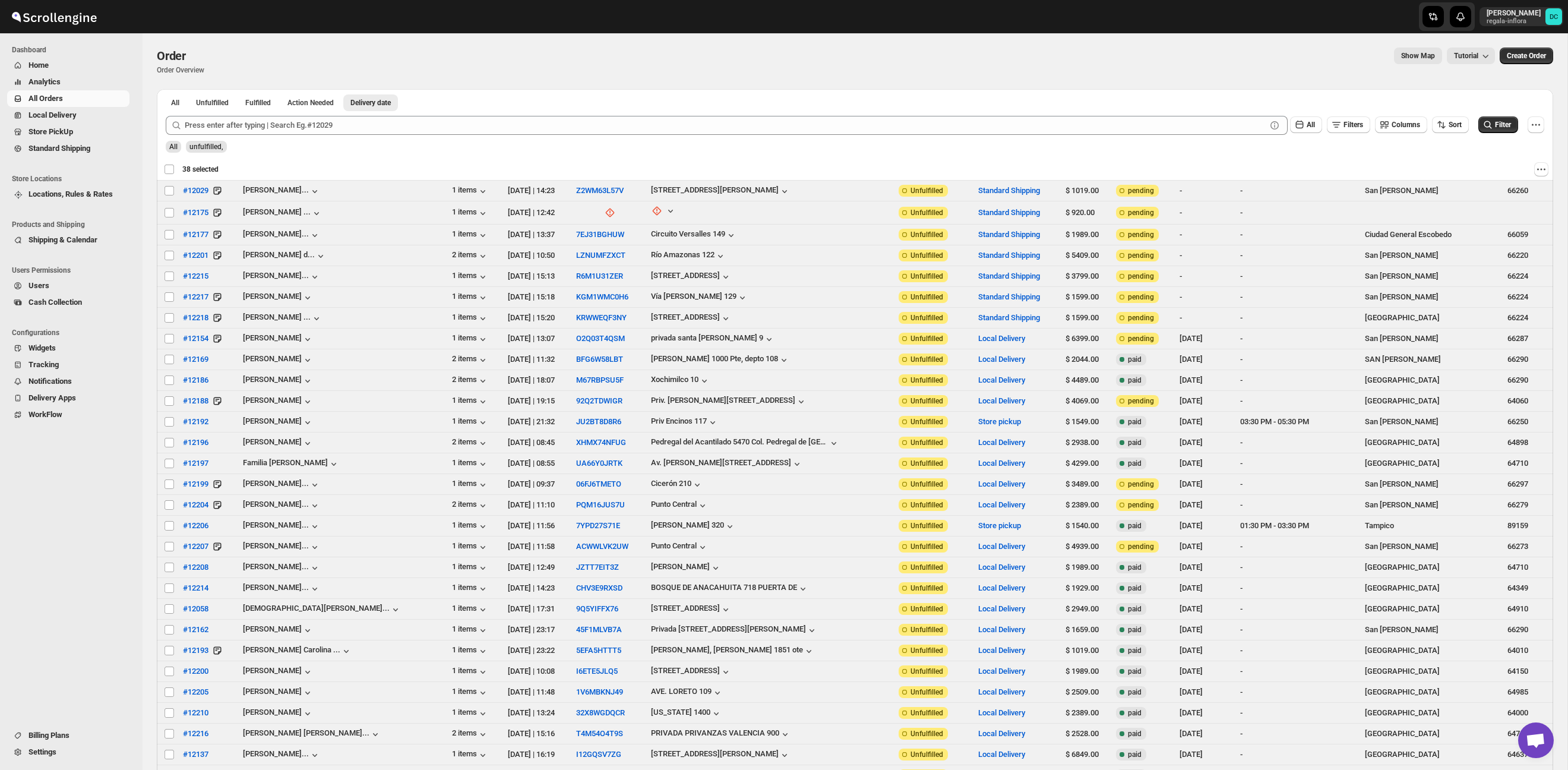
checkbox input "false"
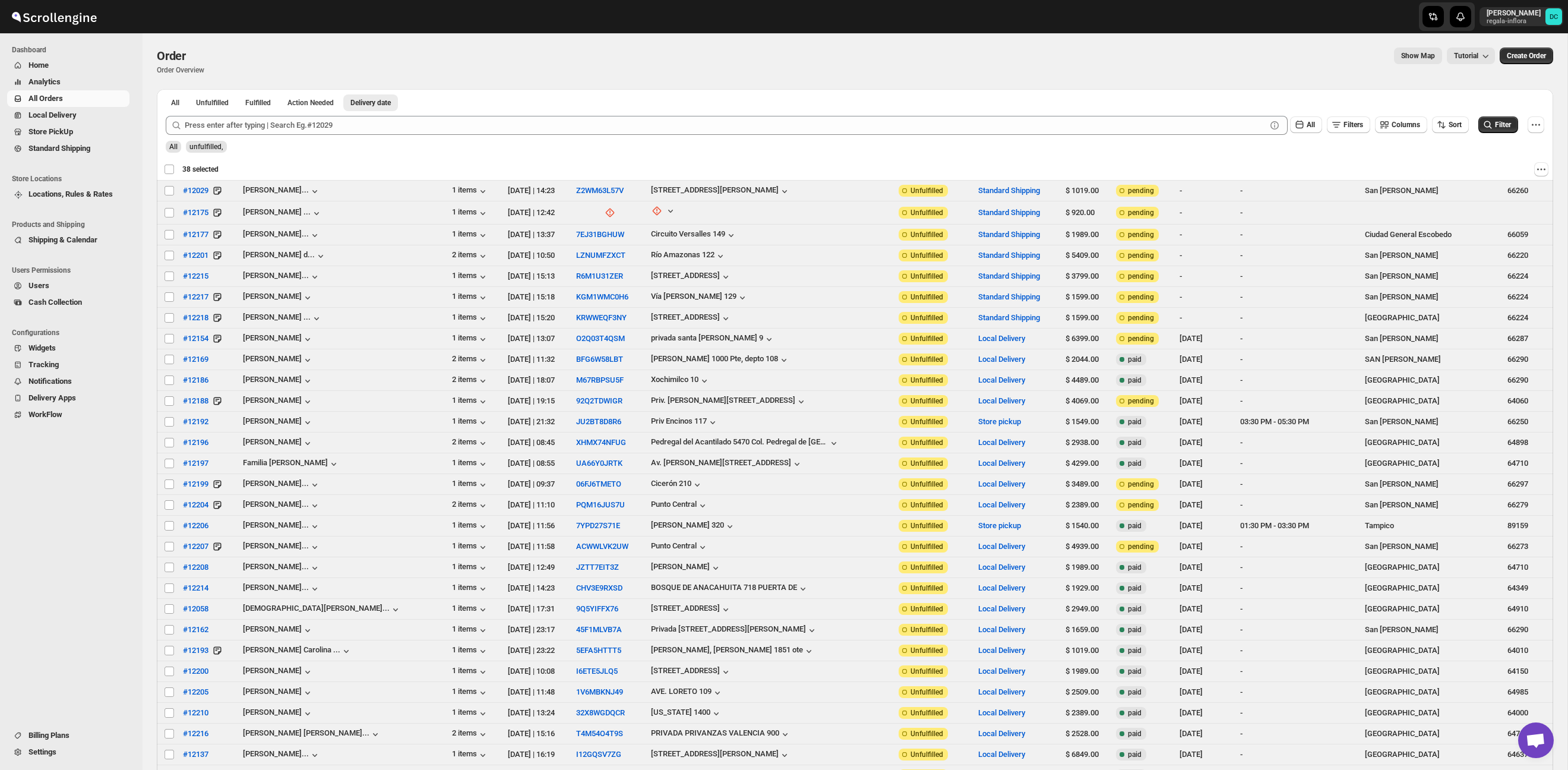
checkbox input "false"
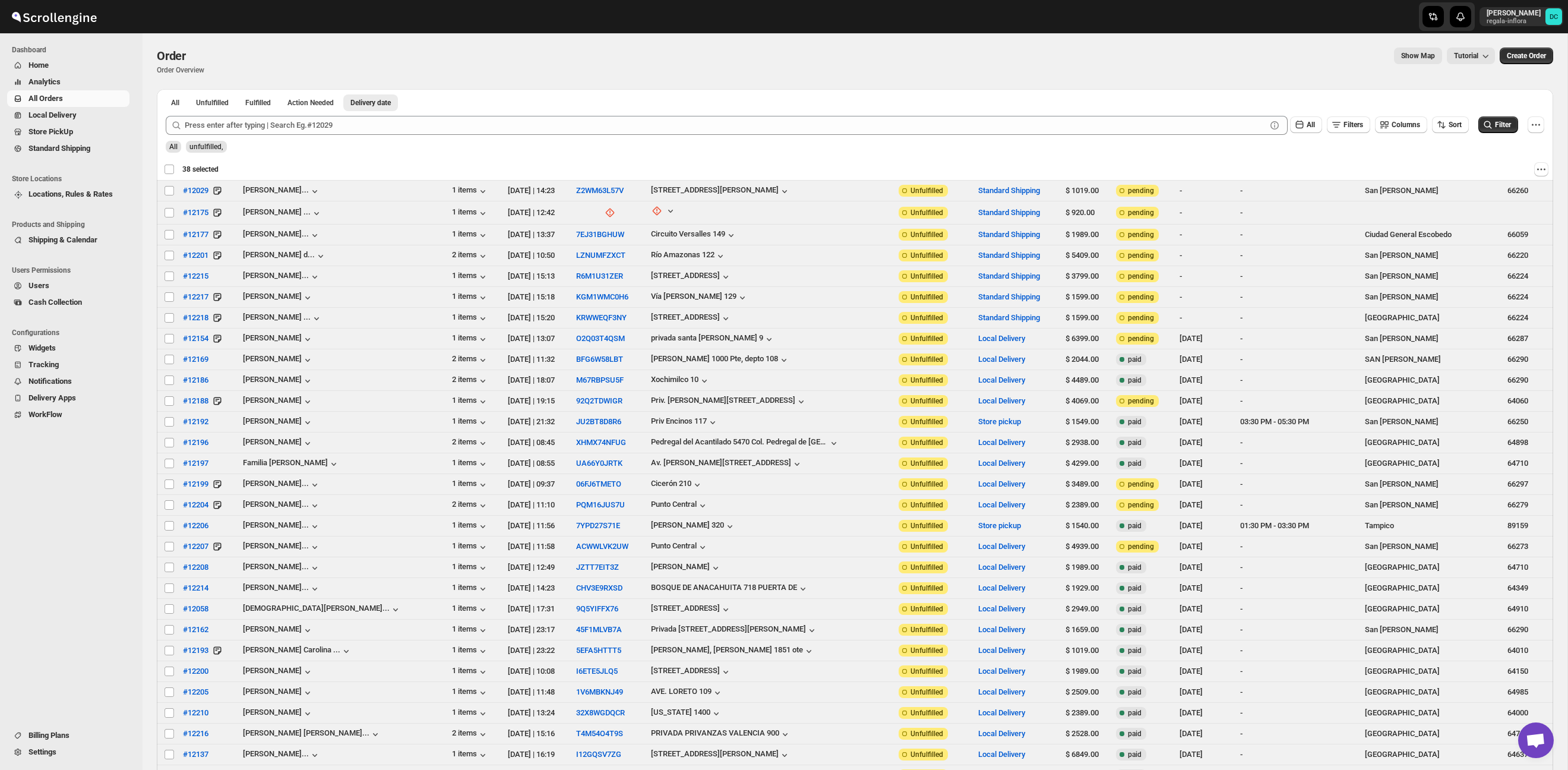
checkbox input "false"
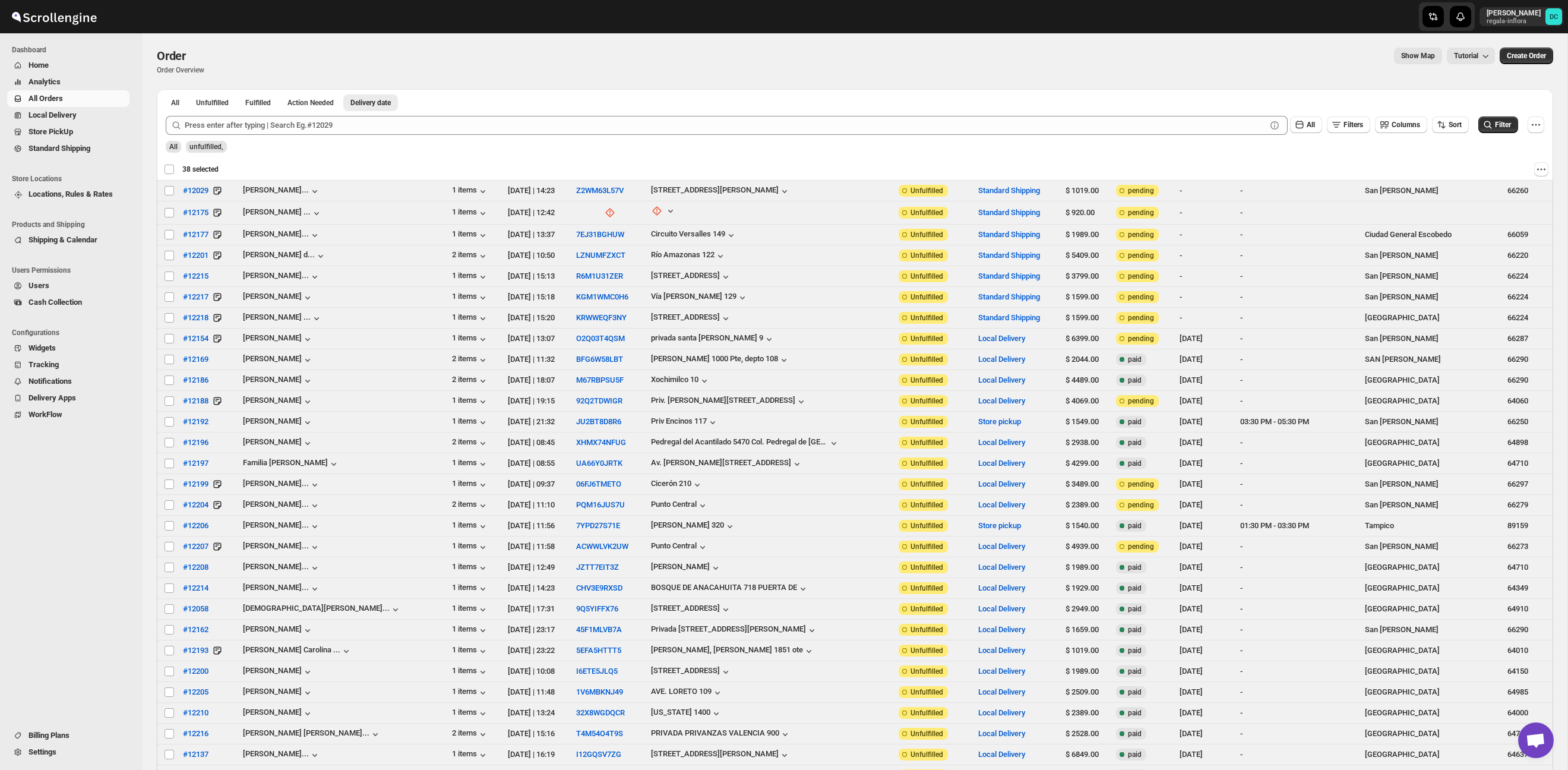
checkbox input "false"
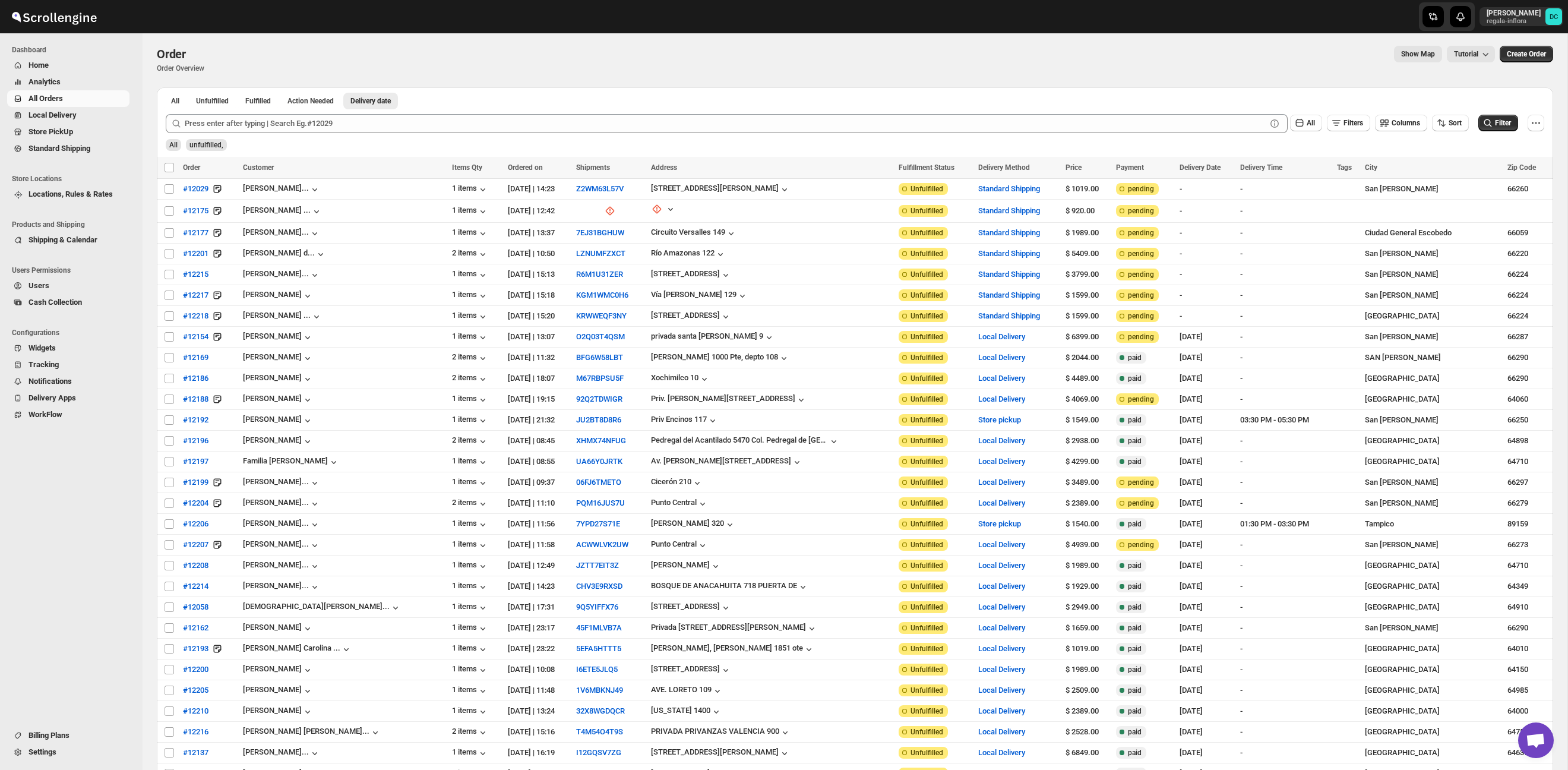
scroll to position [3, 0]
click at [79, 136] on span "Shipments" at bounding box center [86, 131] width 82 height 12
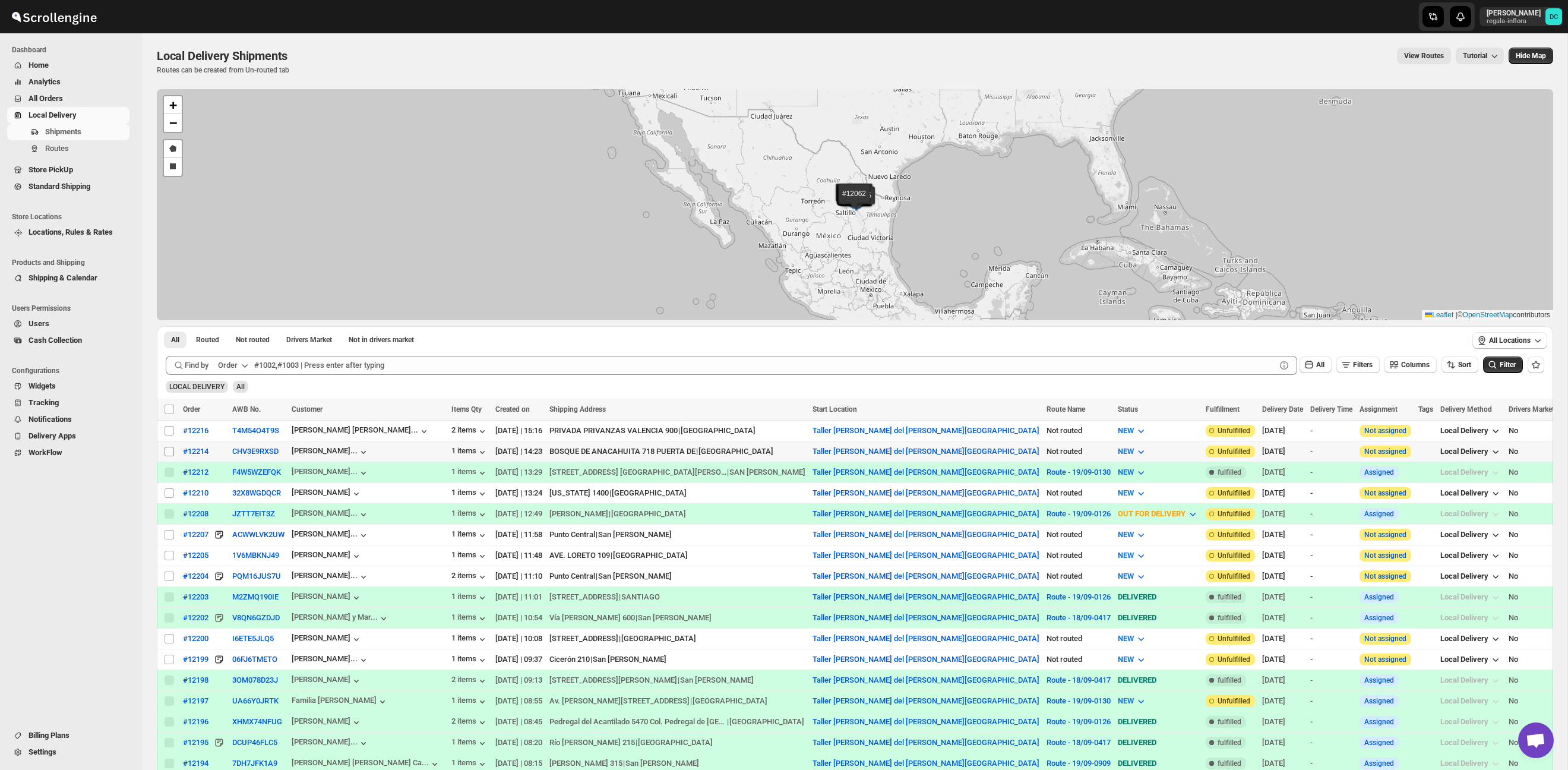
scroll to position [1, 0]
click at [170, 450] on input "Select shipment" at bounding box center [169, 450] width 9 height 9
checkbox input "true"
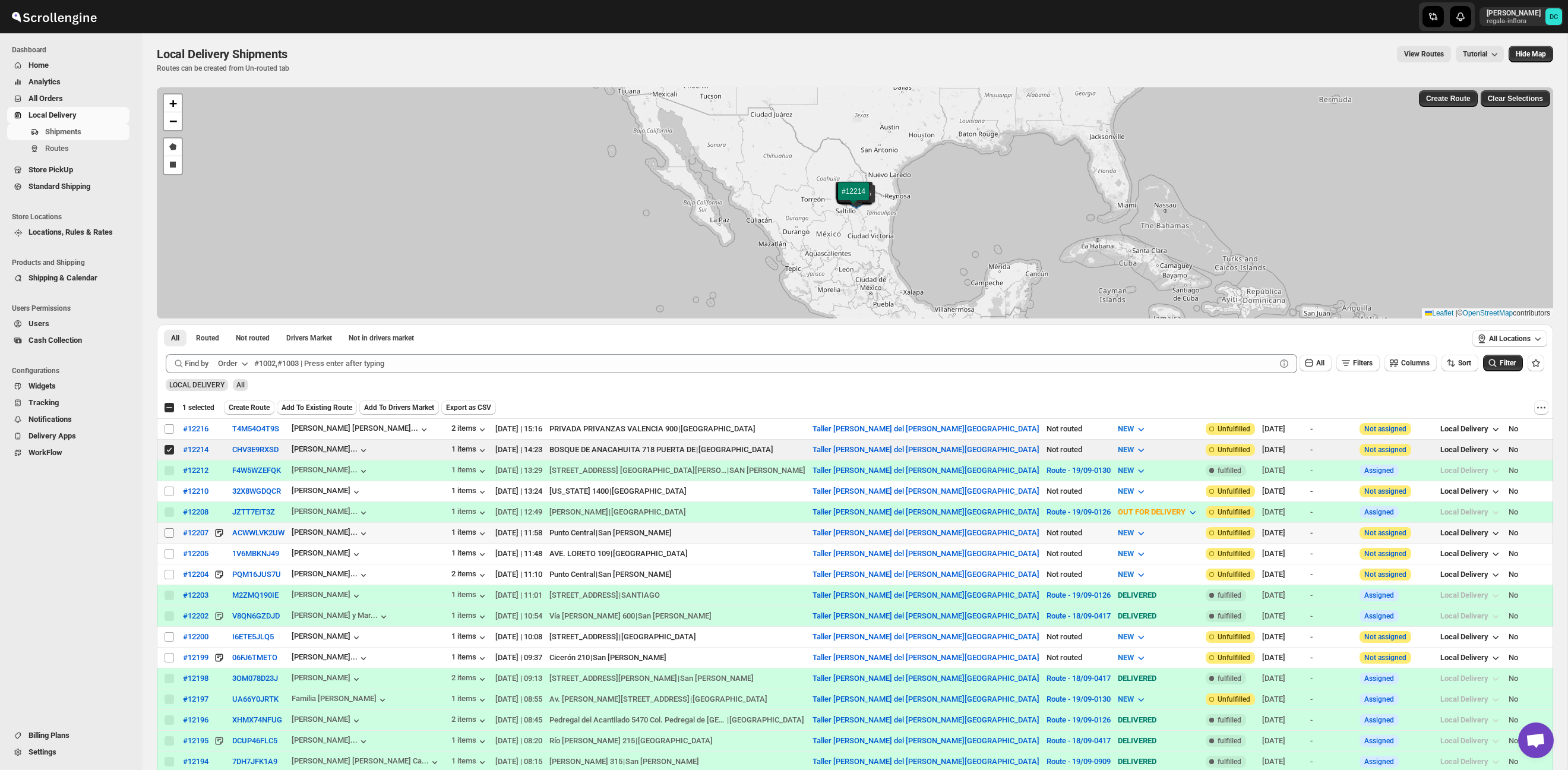
scroll to position [1, 0]
click at [172, 534] on input "Select shipment" at bounding box center [169, 533] width 9 height 9
checkbox input "true"
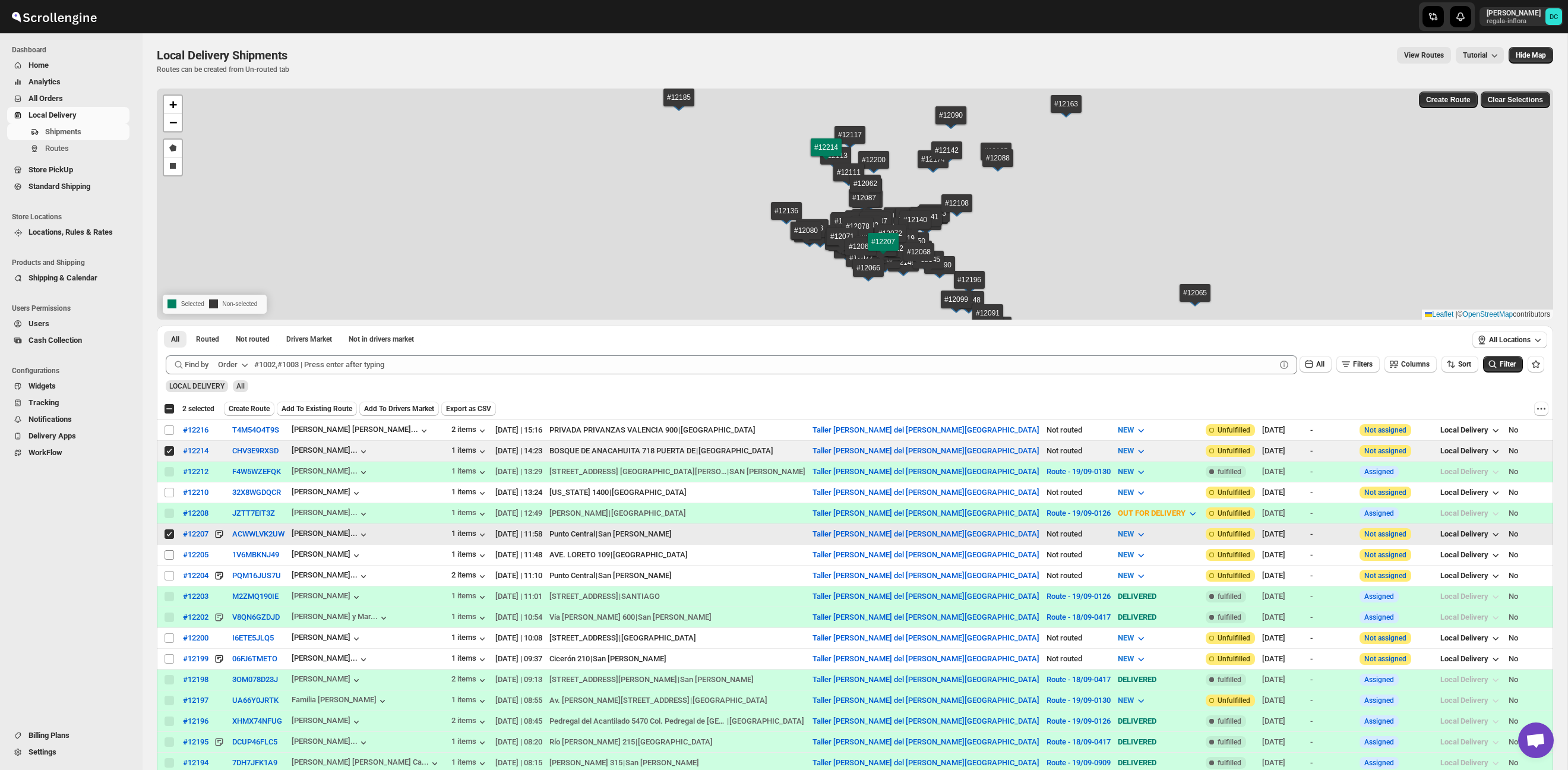
scroll to position [0, 0]
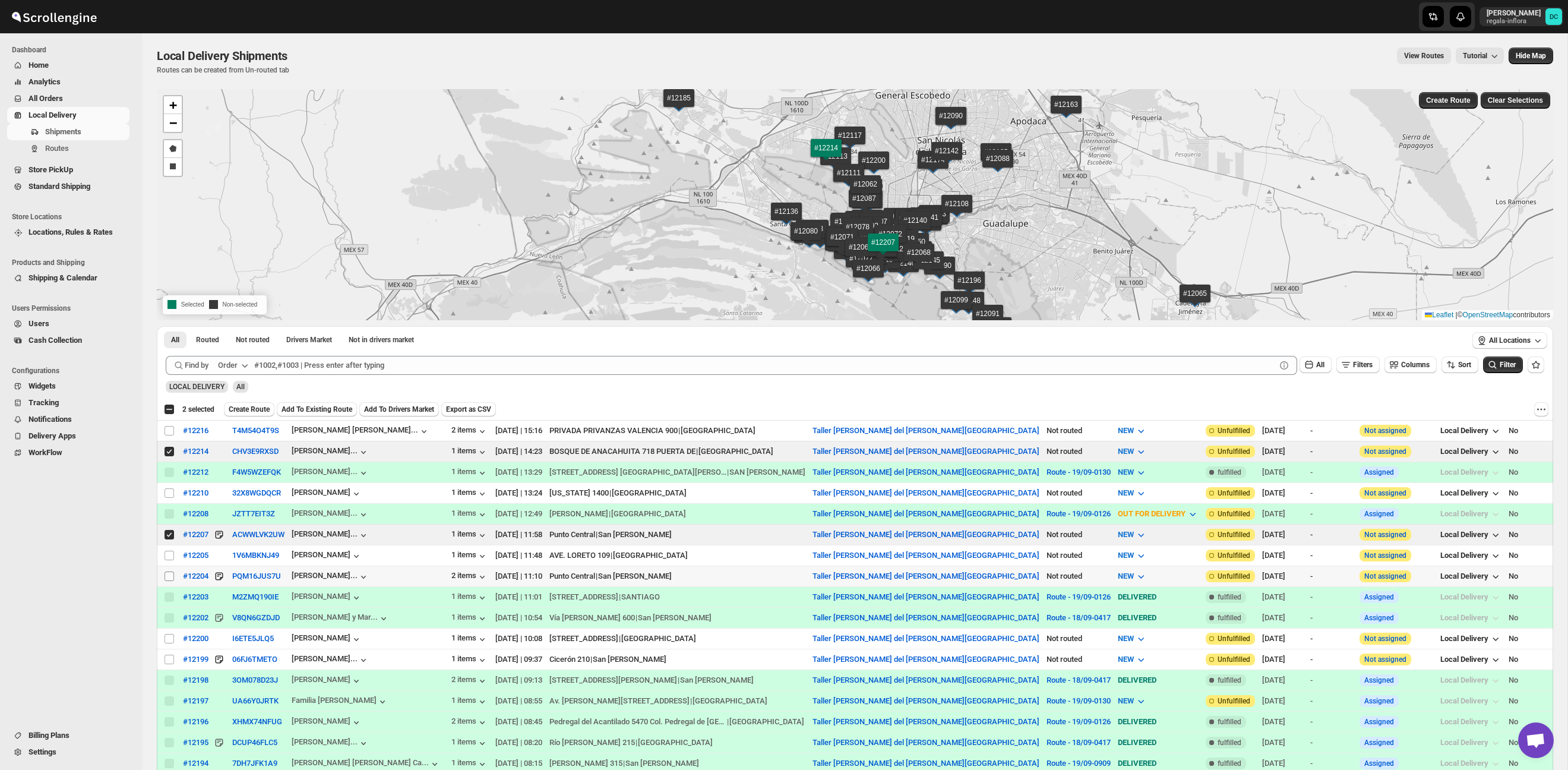
click at [168, 579] on input "Select shipment" at bounding box center [169, 576] width 9 height 9
checkbox input "true"
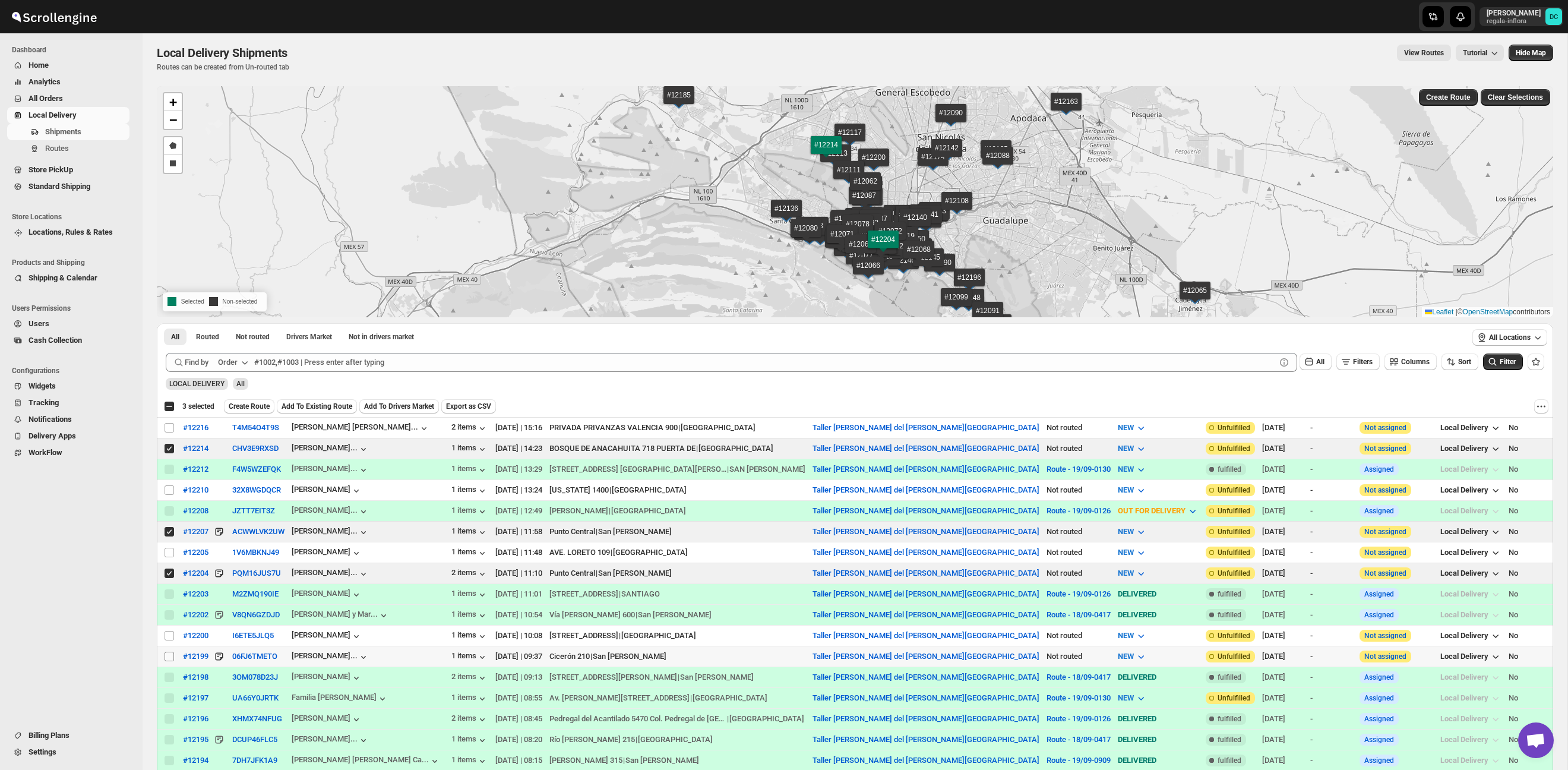
click at [168, 658] on input "Select shipment" at bounding box center [169, 656] width 9 height 9
checkbox input "true"
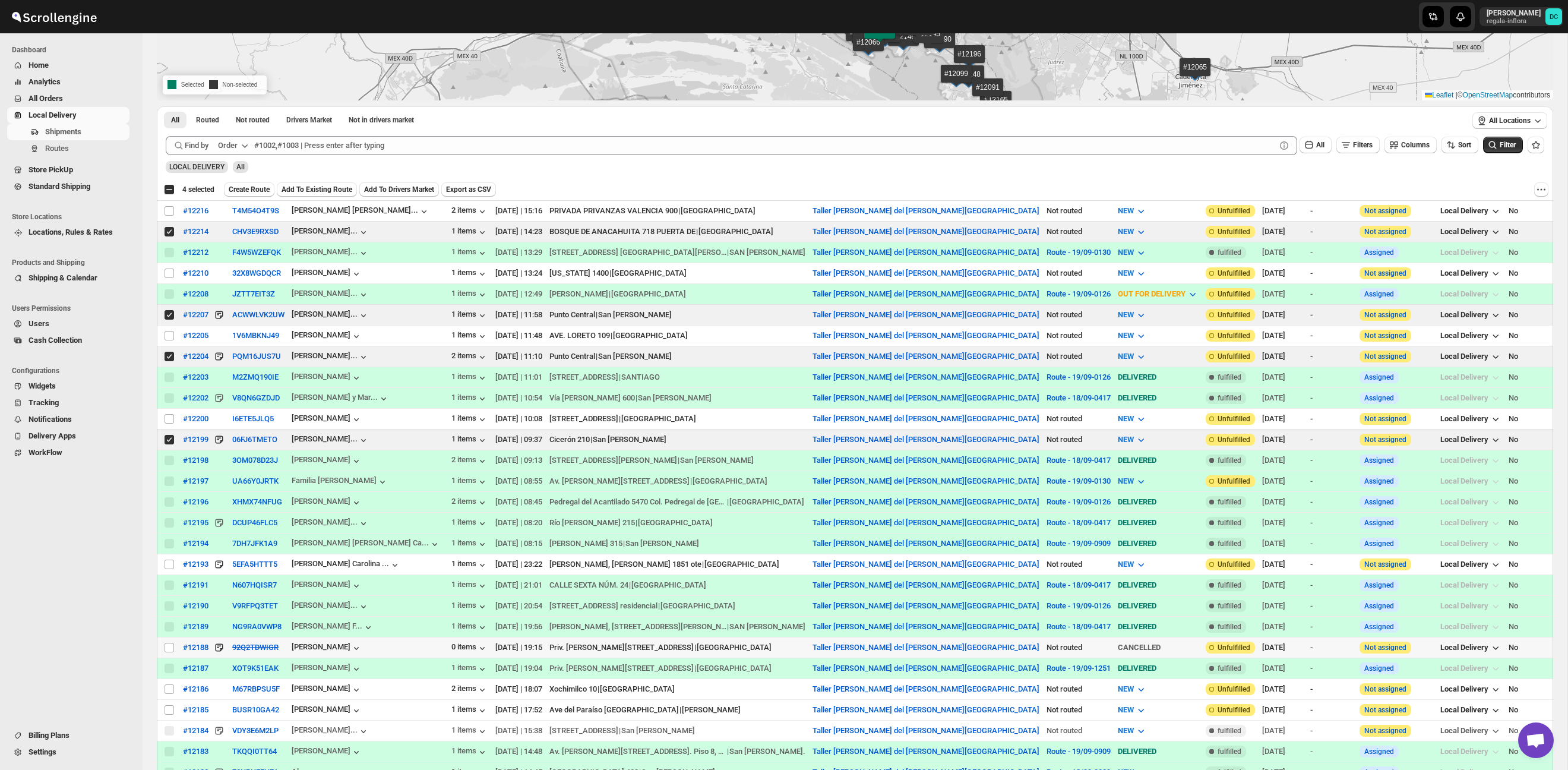
drag, startPoint x: 170, startPoint y: 656, endPoint x: 270, endPoint y: 601, distance: 114.1
click at [170, 656] on td "Select shipment" at bounding box center [168, 647] width 22 height 21
checkbox input "true"
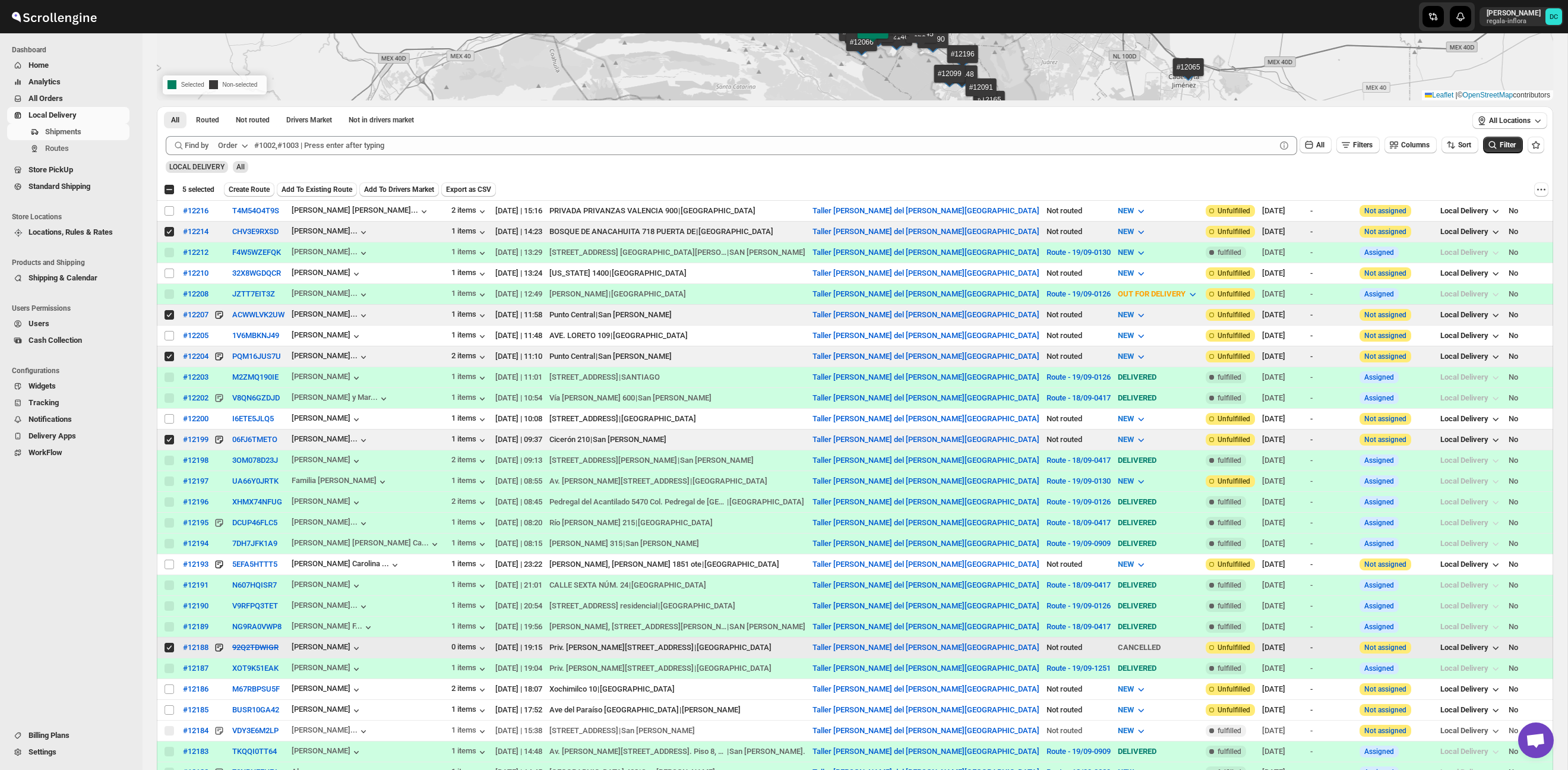
scroll to position [312, 0]
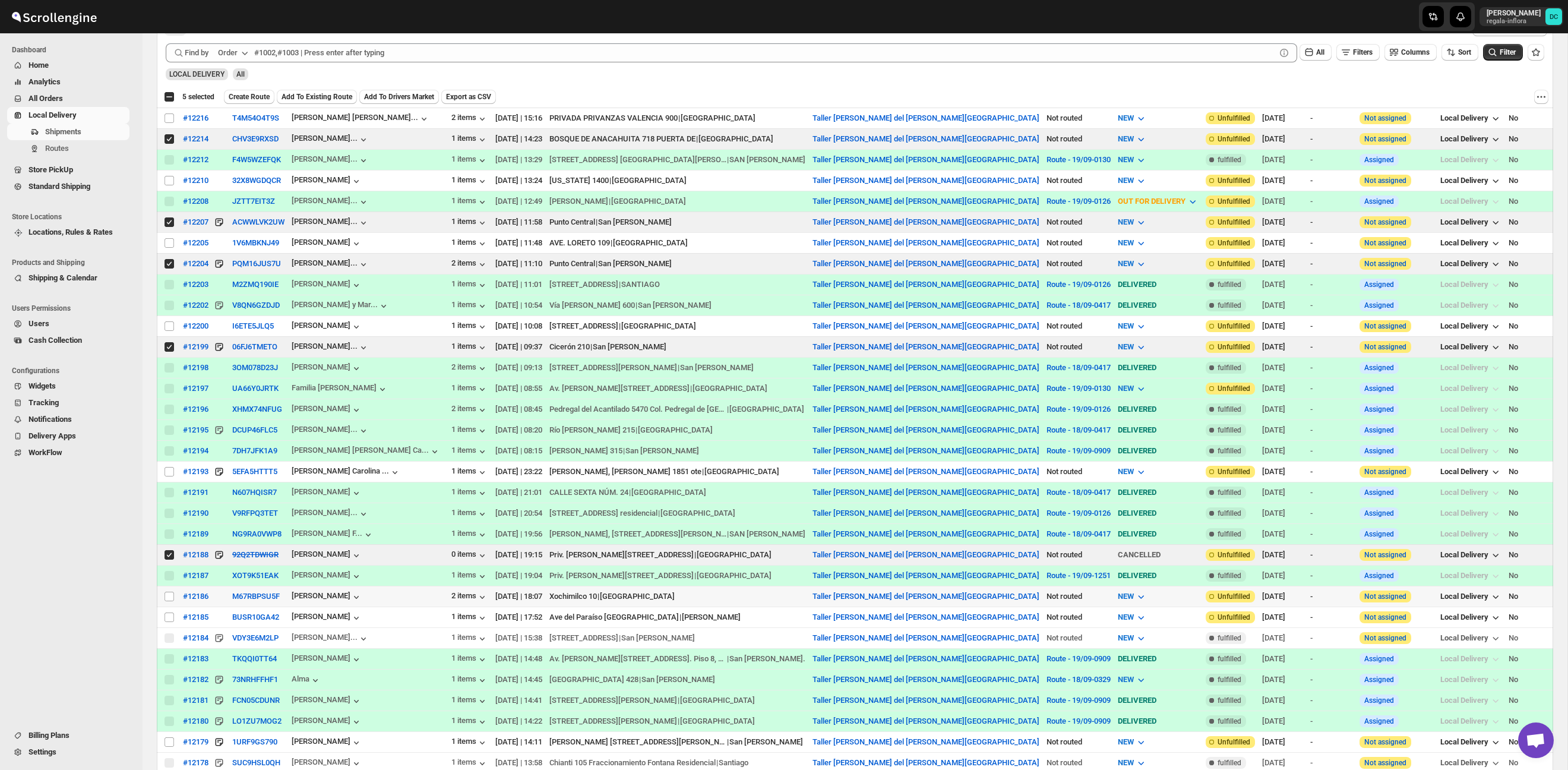
drag, startPoint x: 170, startPoint y: 598, endPoint x: 180, endPoint y: 590, distance: 12.8
click at [170, 598] on input "Select shipment" at bounding box center [169, 596] width 9 height 9
checkbox input "true"
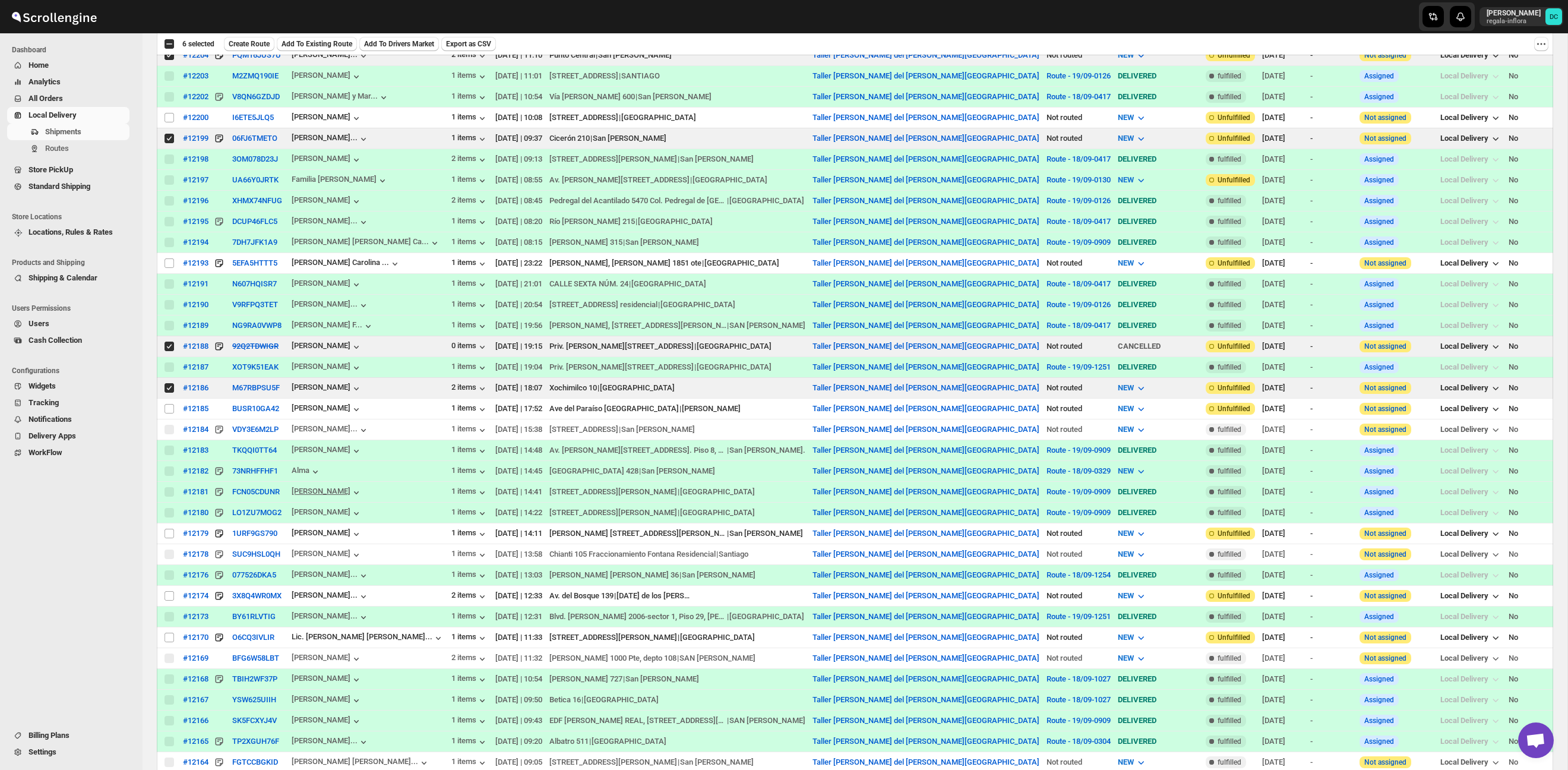
scroll to position [0, 0]
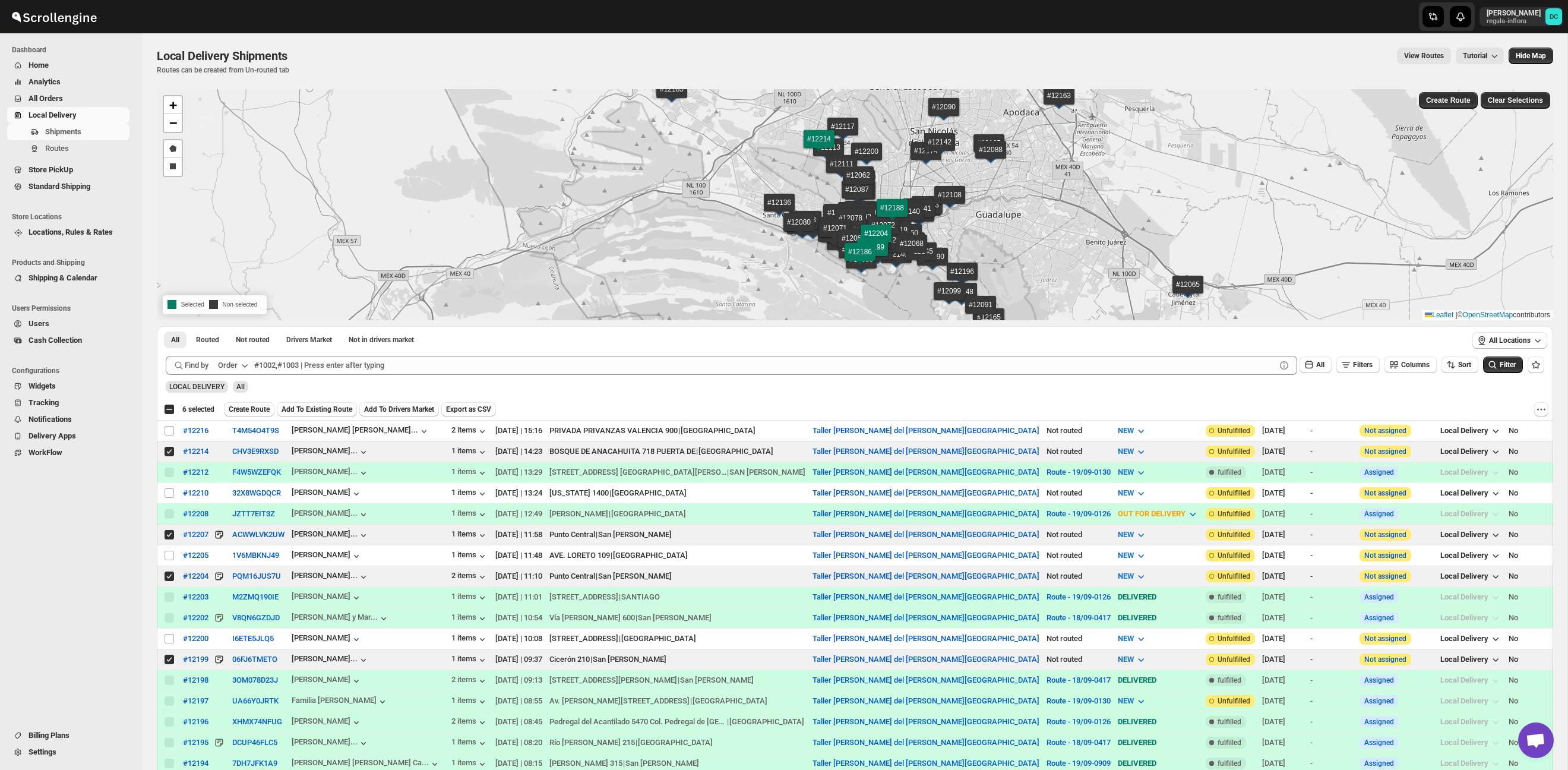
drag, startPoint x: 251, startPoint y: 411, endPoint x: 301, endPoint y: 413, distance: 50.0
click at [251, 411] on span "Create Route" at bounding box center [249, 409] width 41 height 9
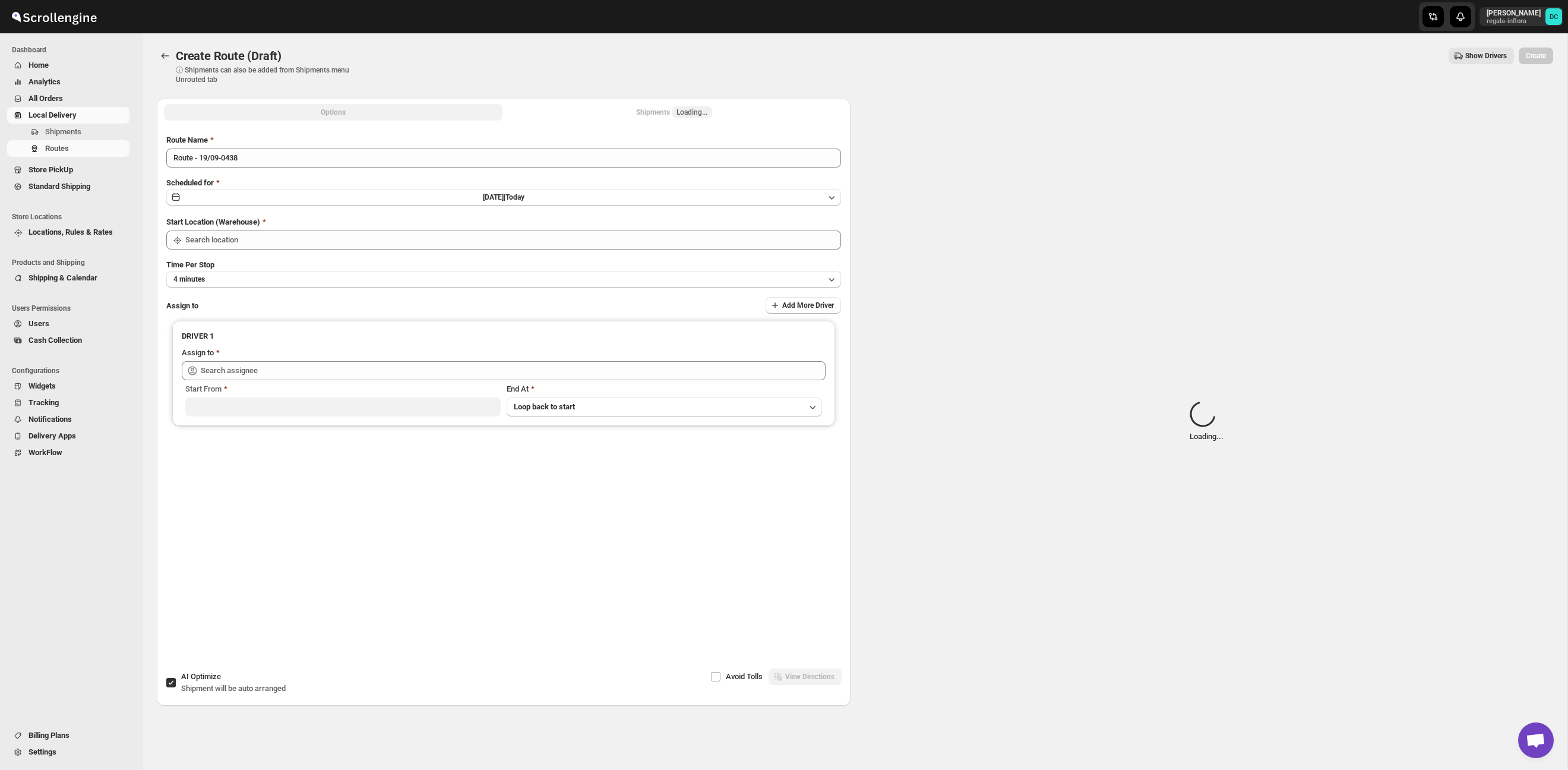
type input "Taller [PERSON_NAME] del [PERSON_NAME][GEOGRAPHIC_DATA]"
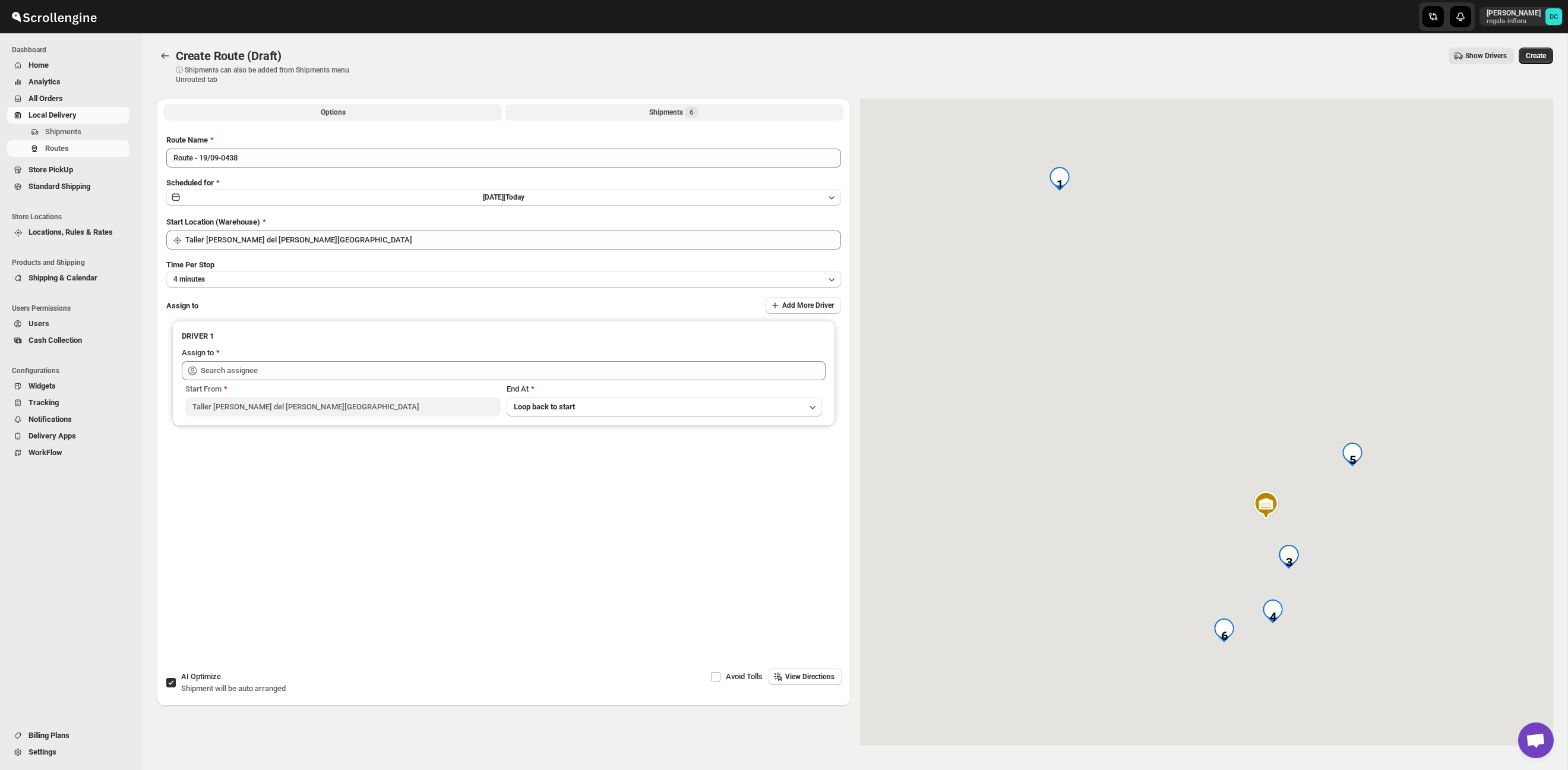
click at [709, 114] on button "Shipments 6" at bounding box center [674, 112] width 339 height 17
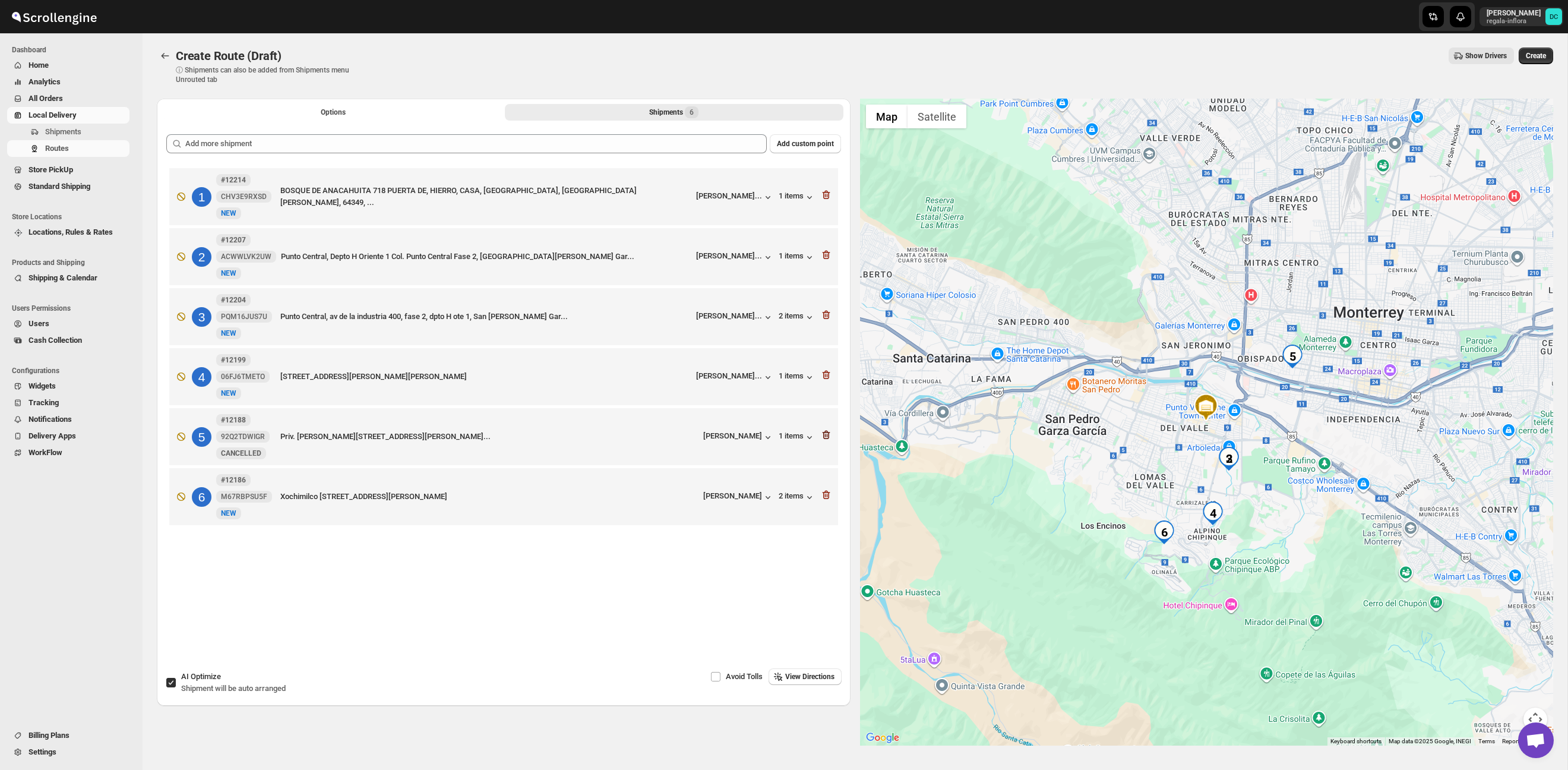
click at [826, 437] on icon "button" at bounding box center [827, 435] width 1 height 4
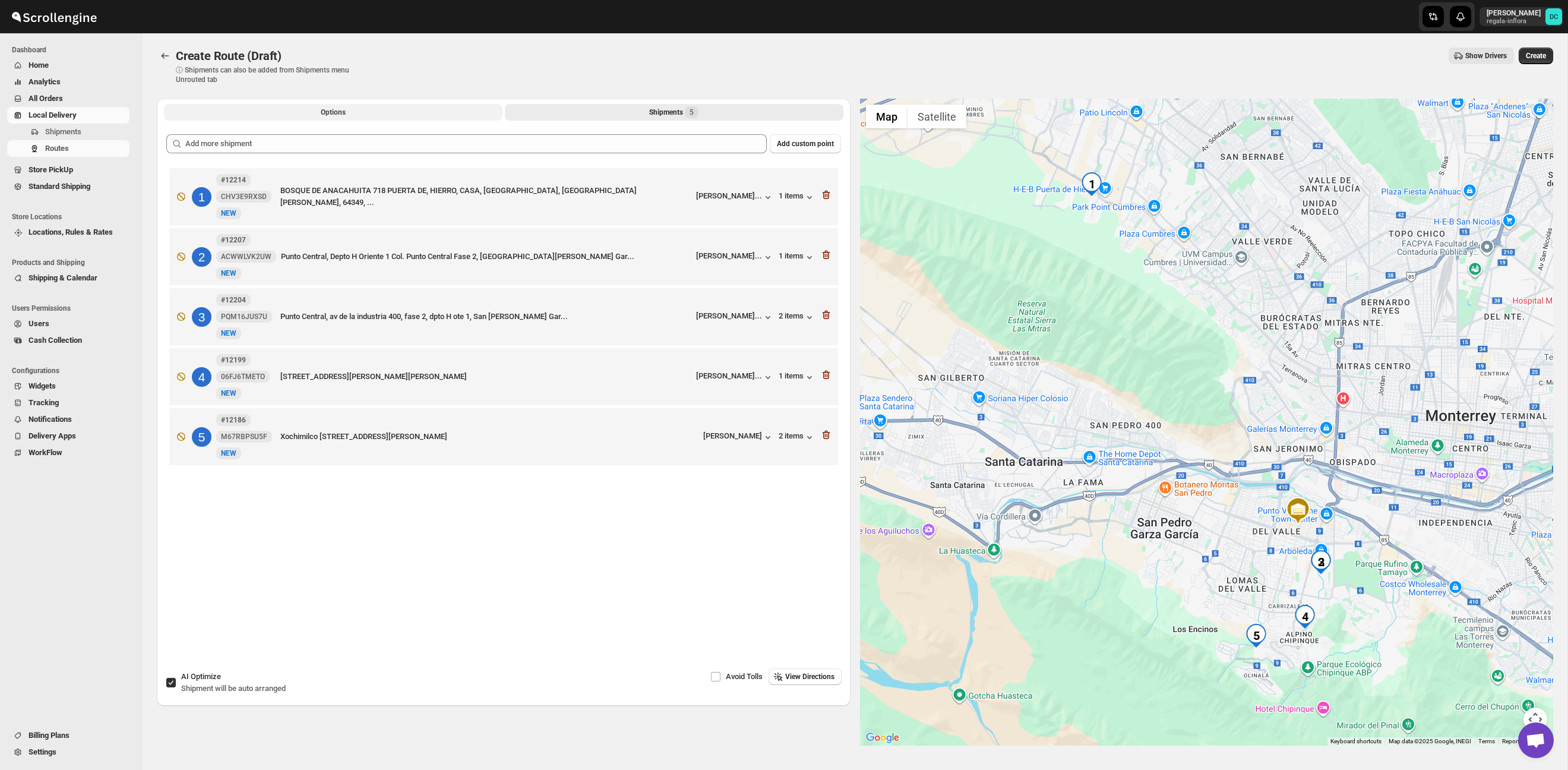
click at [321, 113] on span "Options" at bounding box center [333, 112] width 25 height 9
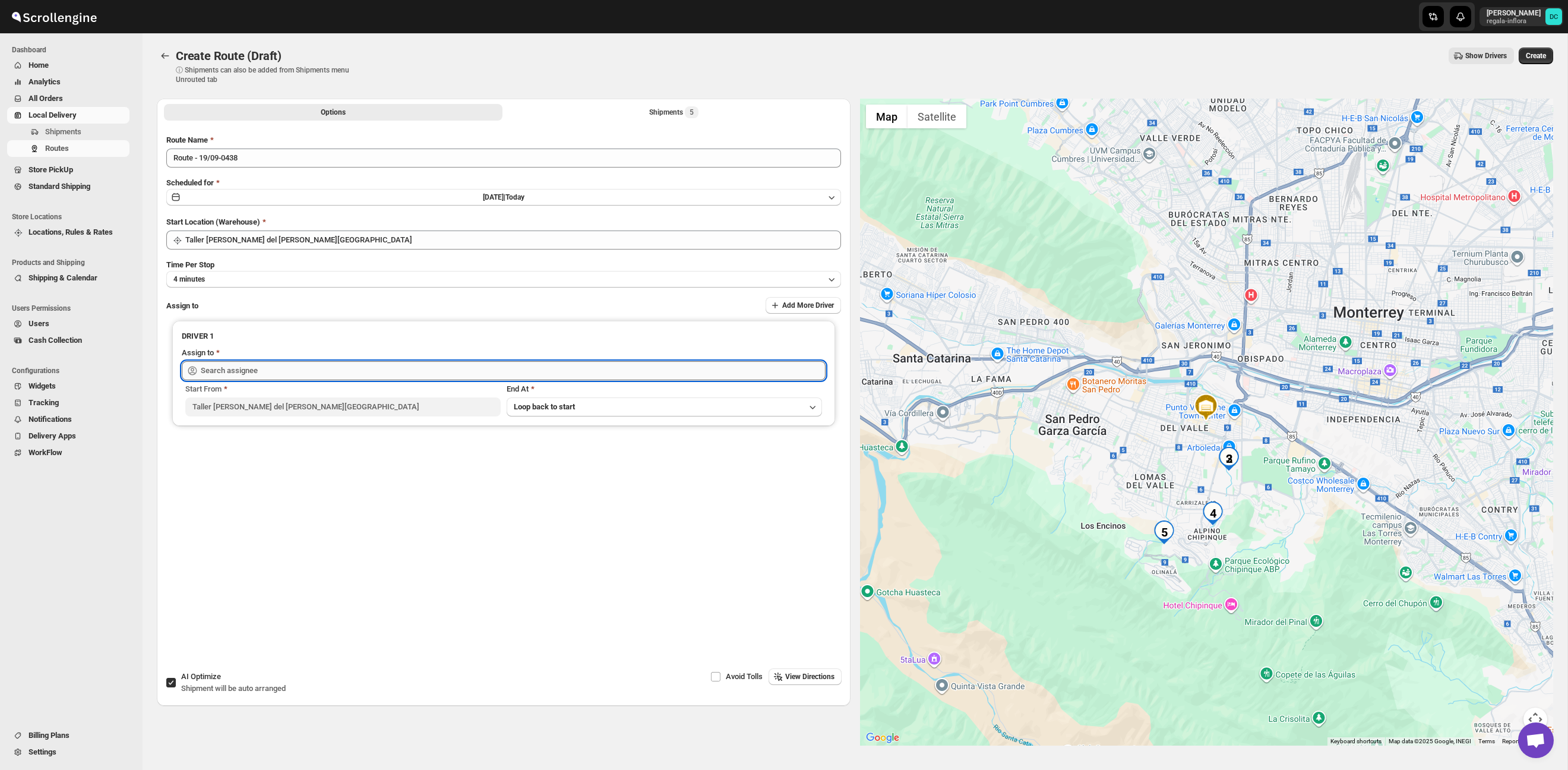
click at [419, 367] on input "text" at bounding box center [513, 370] width 625 height 19
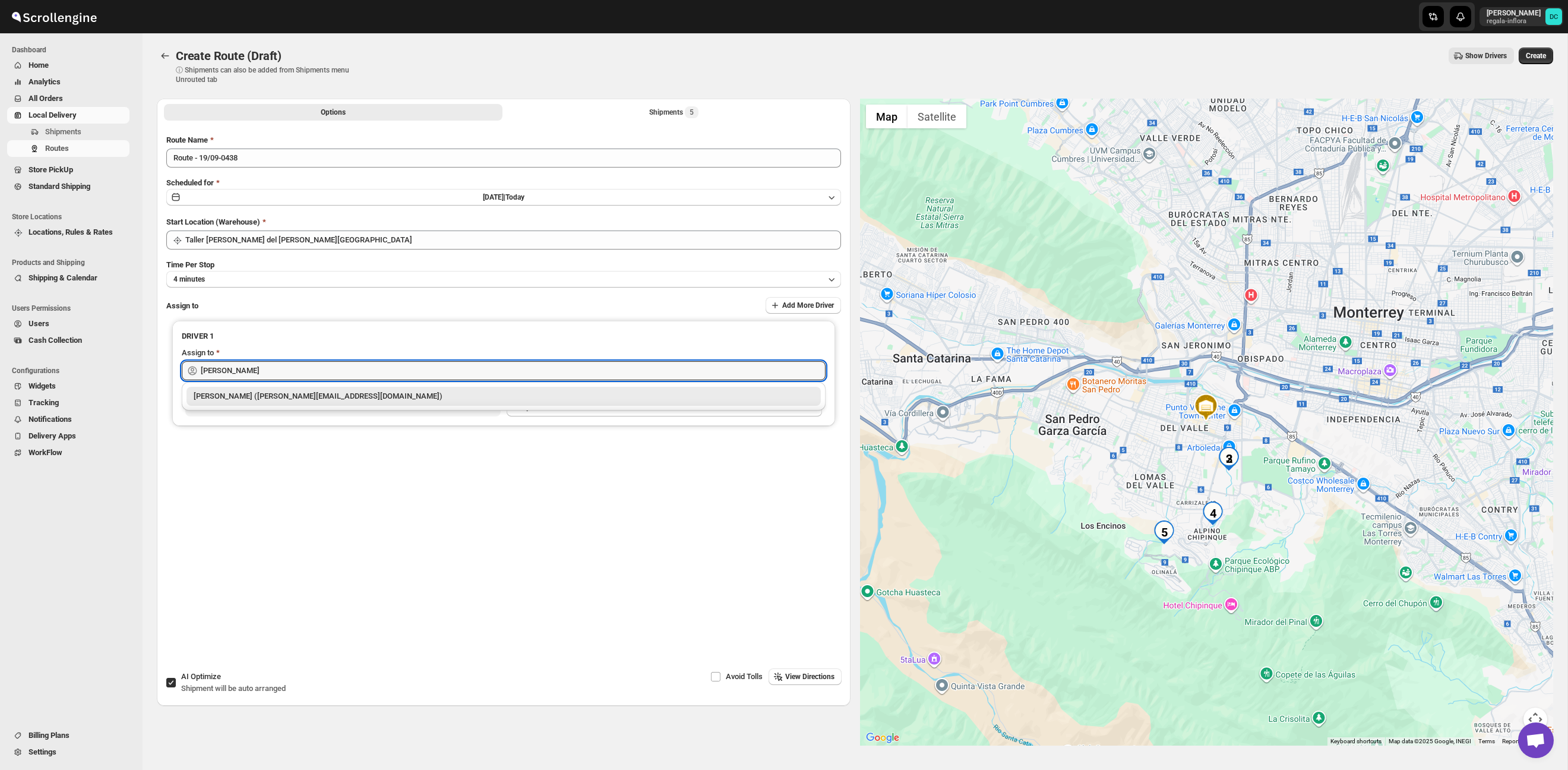
click at [385, 405] on div "[PERSON_NAME] ([PERSON_NAME][EMAIL_ADDRESS][DOMAIN_NAME])" at bounding box center [503, 396] width 634 height 19
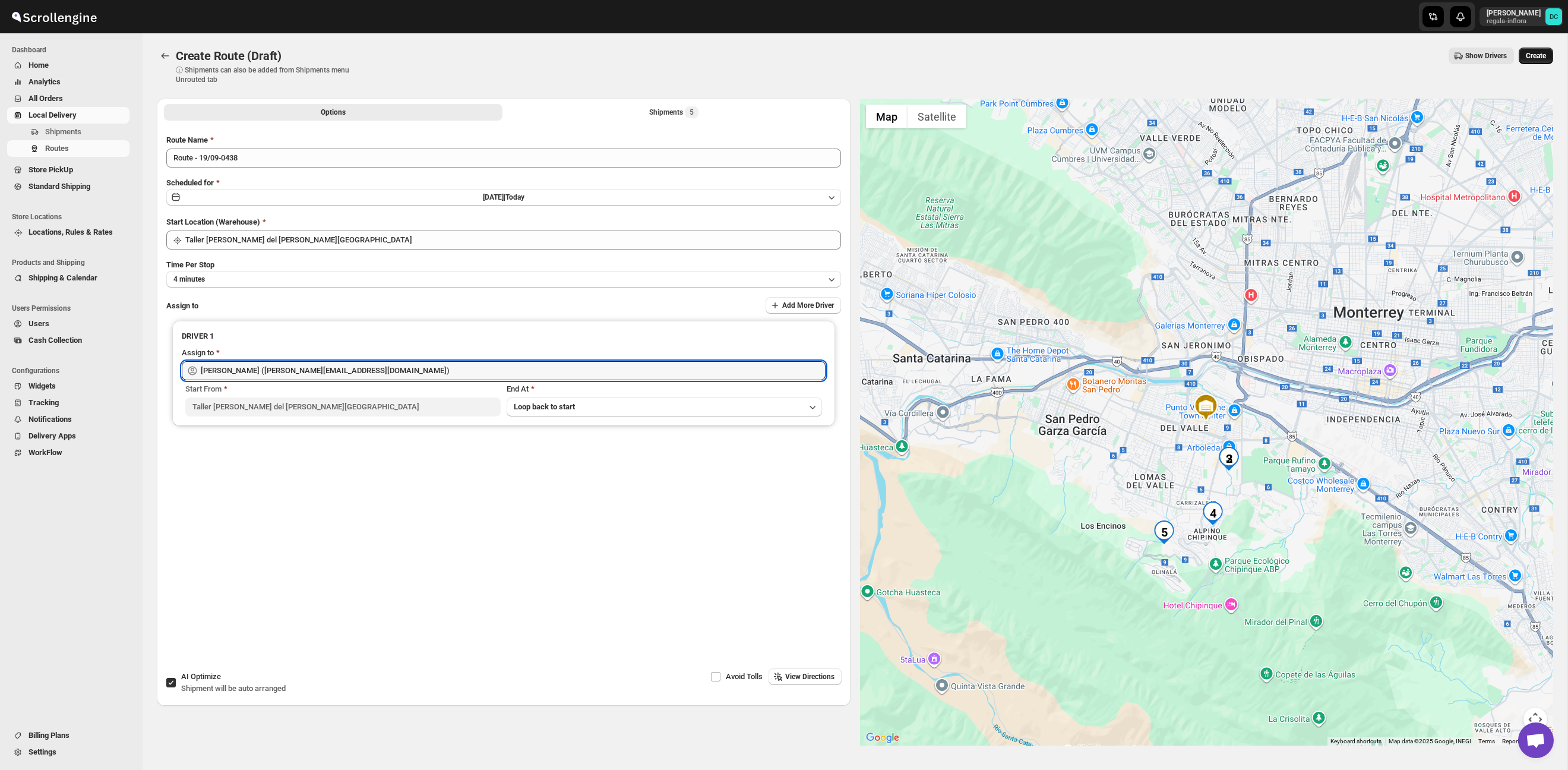
type input "[PERSON_NAME] ([PERSON_NAME][EMAIL_ADDRESS][DOMAIN_NAME])"
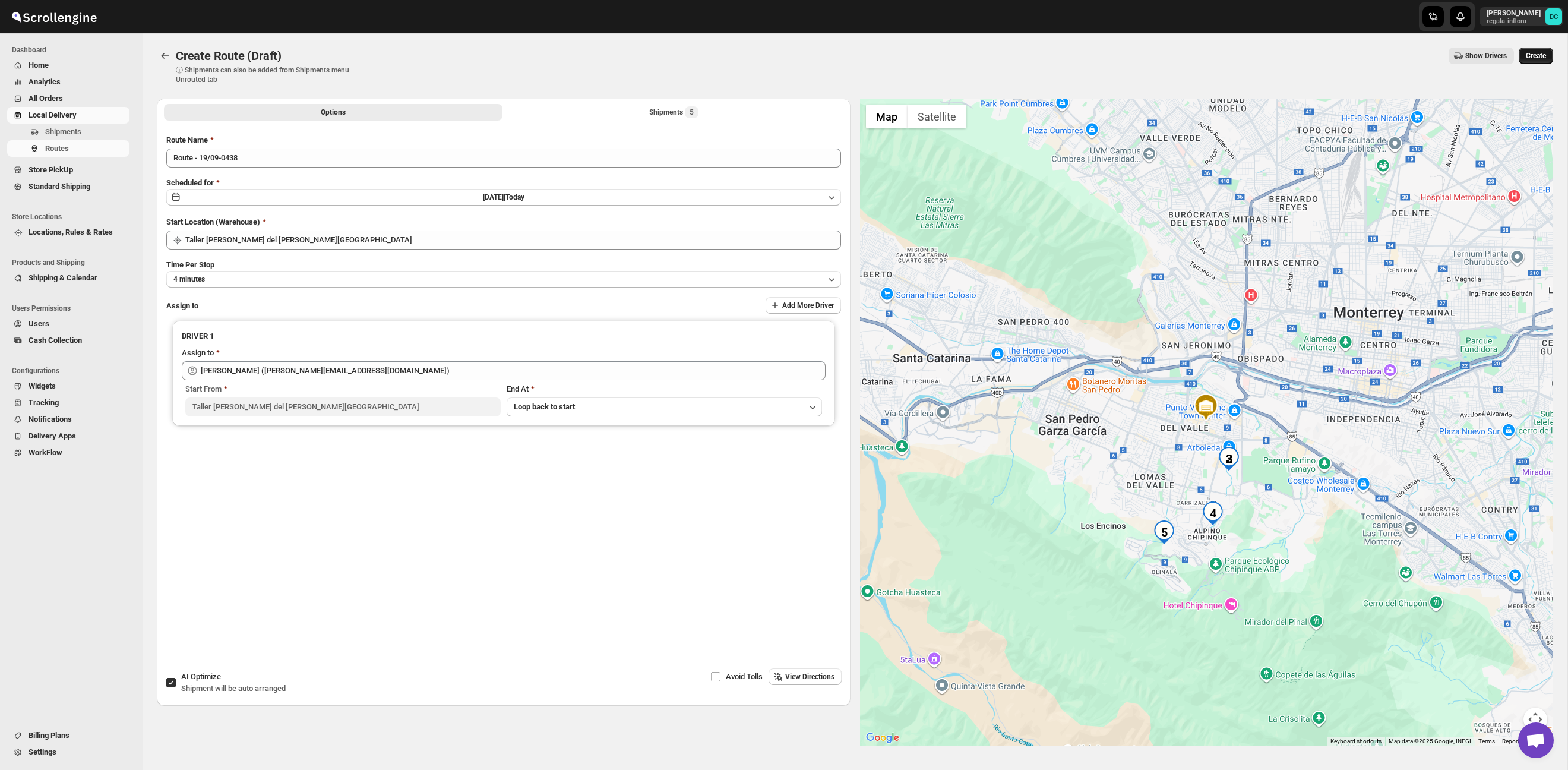
click at [1527, 58] on span "Create" at bounding box center [1536, 55] width 20 height 9
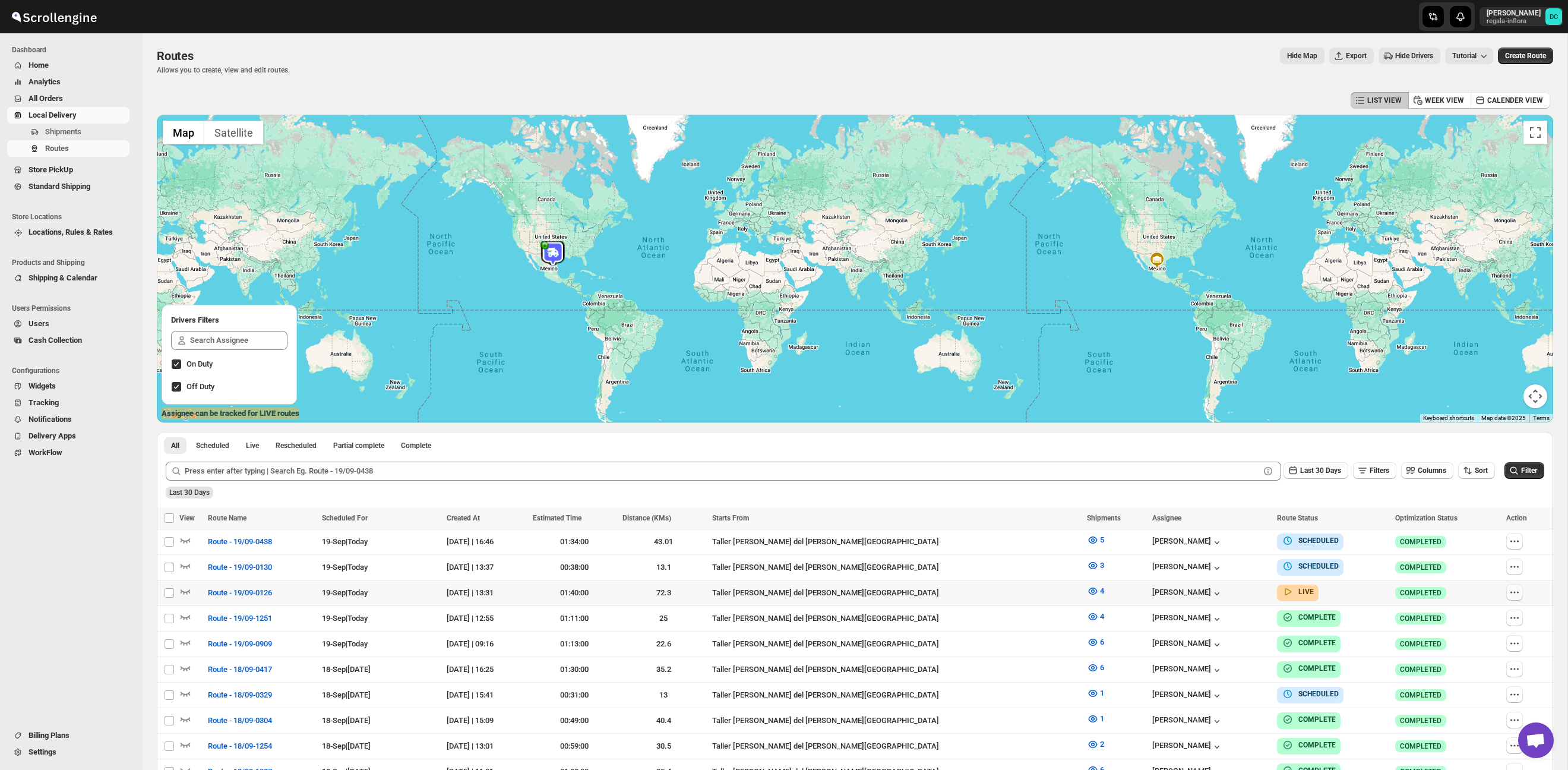
click at [1510, 590] on icon "button" at bounding box center [1514, 592] width 12 height 12
checkbox input "true"
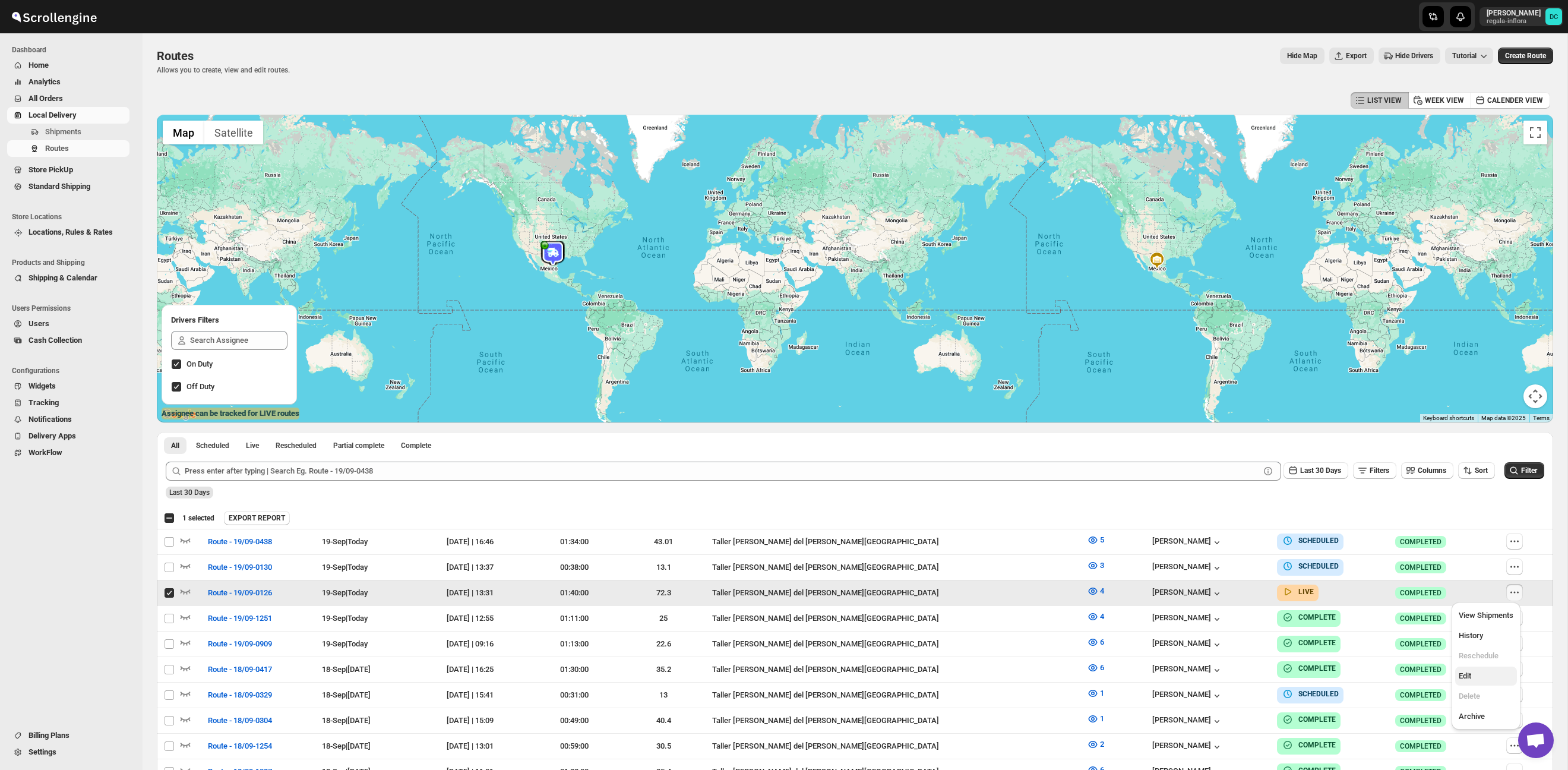
click at [1487, 671] on span "Edit" at bounding box center [1486, 676] width 54 height 12
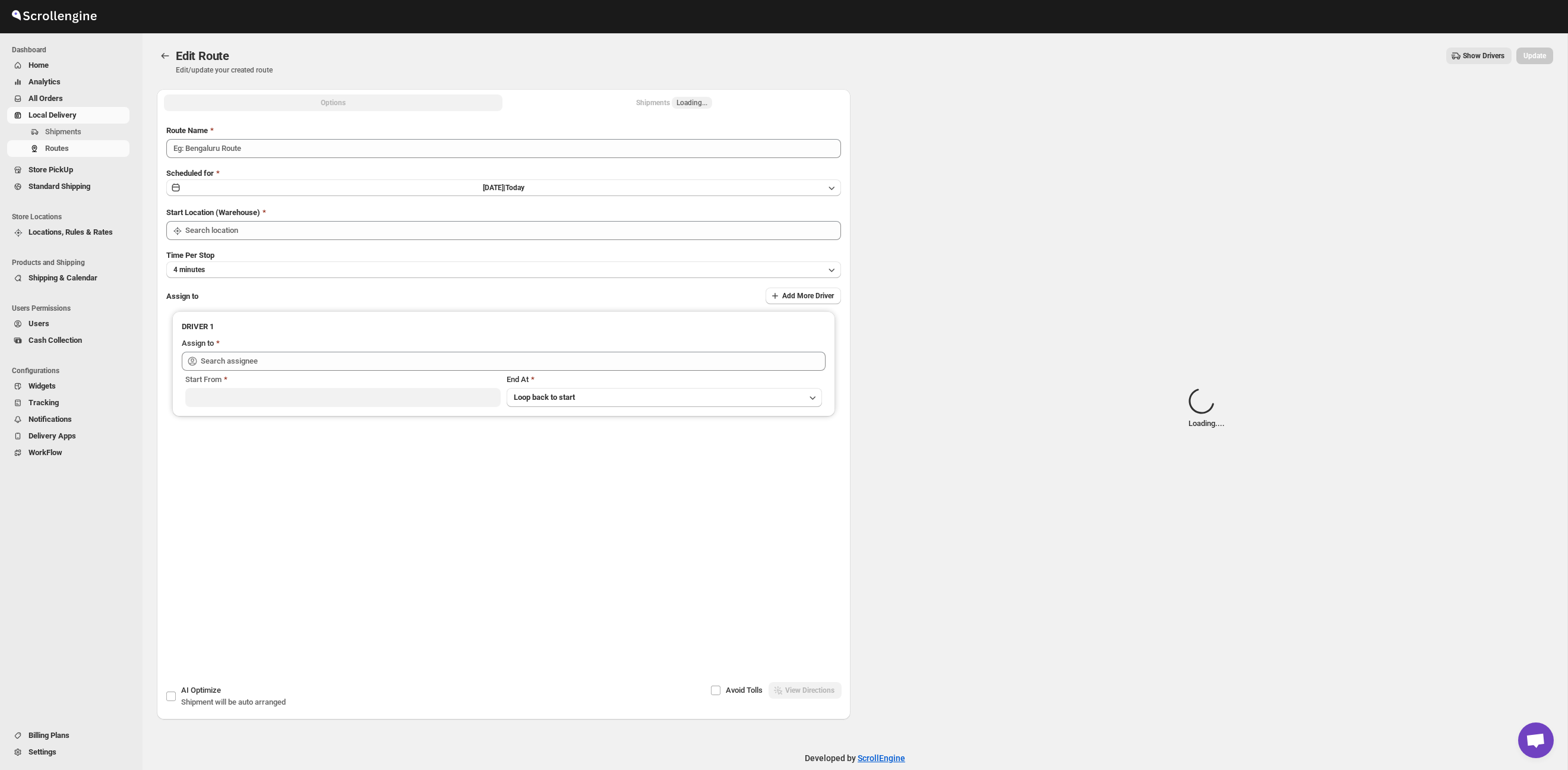
click at [644, 105] on div "Shipments Loading..." at bounding box center [674, 102] width 76 height 12
type input "Route - 19/09-0126"
click at [716, 103] on button "Shipments Loading..." at bounding box center [674, 102] width 339 height 17
type input "Taller [PERSON_NAME] del [PERSON_NAME][GEOGRAPHIC_DATA]"
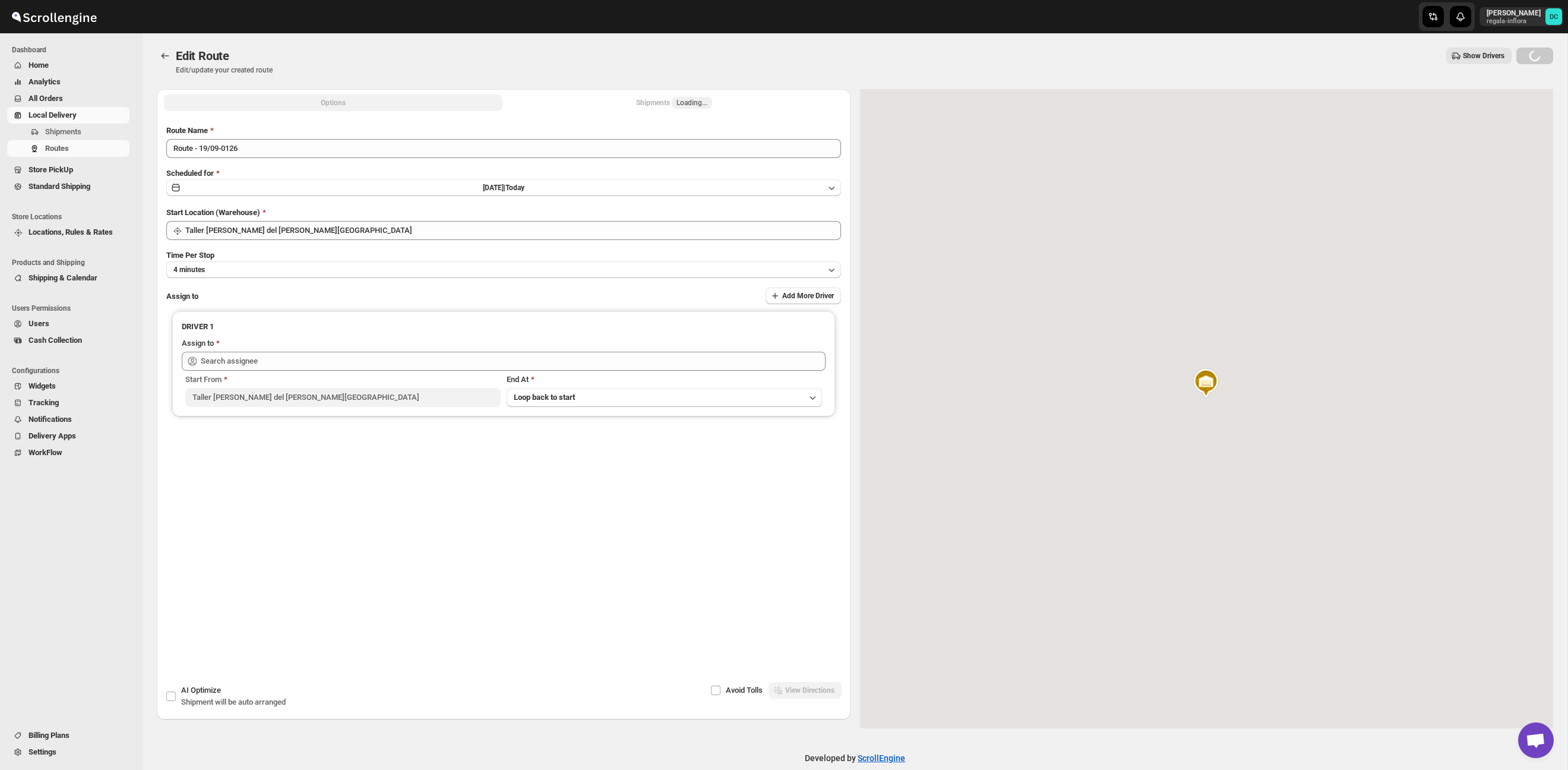
type input "[PERSON_NAME] ([EMAIL_ADDRESS][DOMAIN_NAME])"
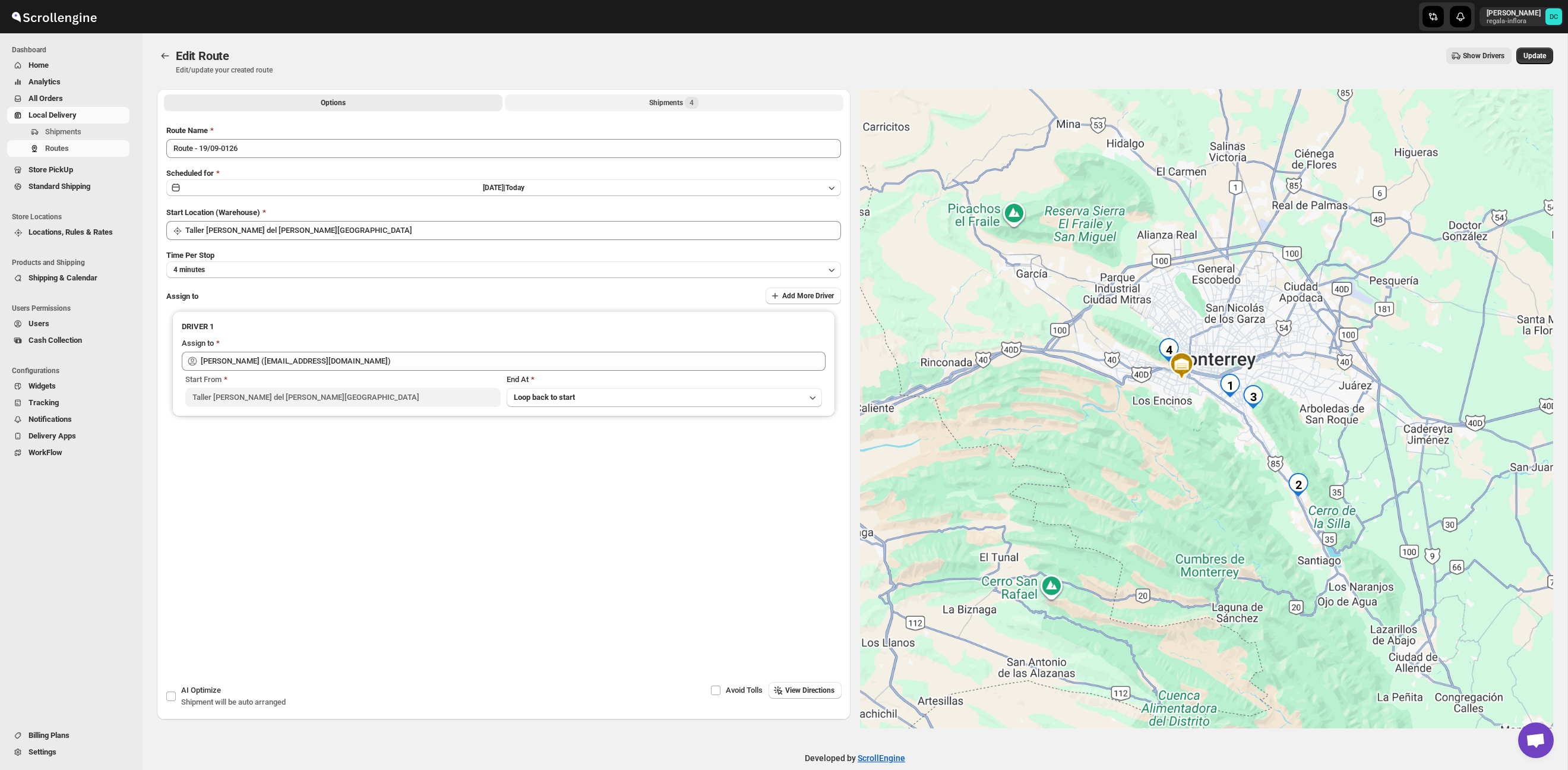
click at [651, 102] on div "Shipments 4" at bounding box center [674, 102] width 50 height 12
